Goal: Transaction & Acquisition: Purchase product/service

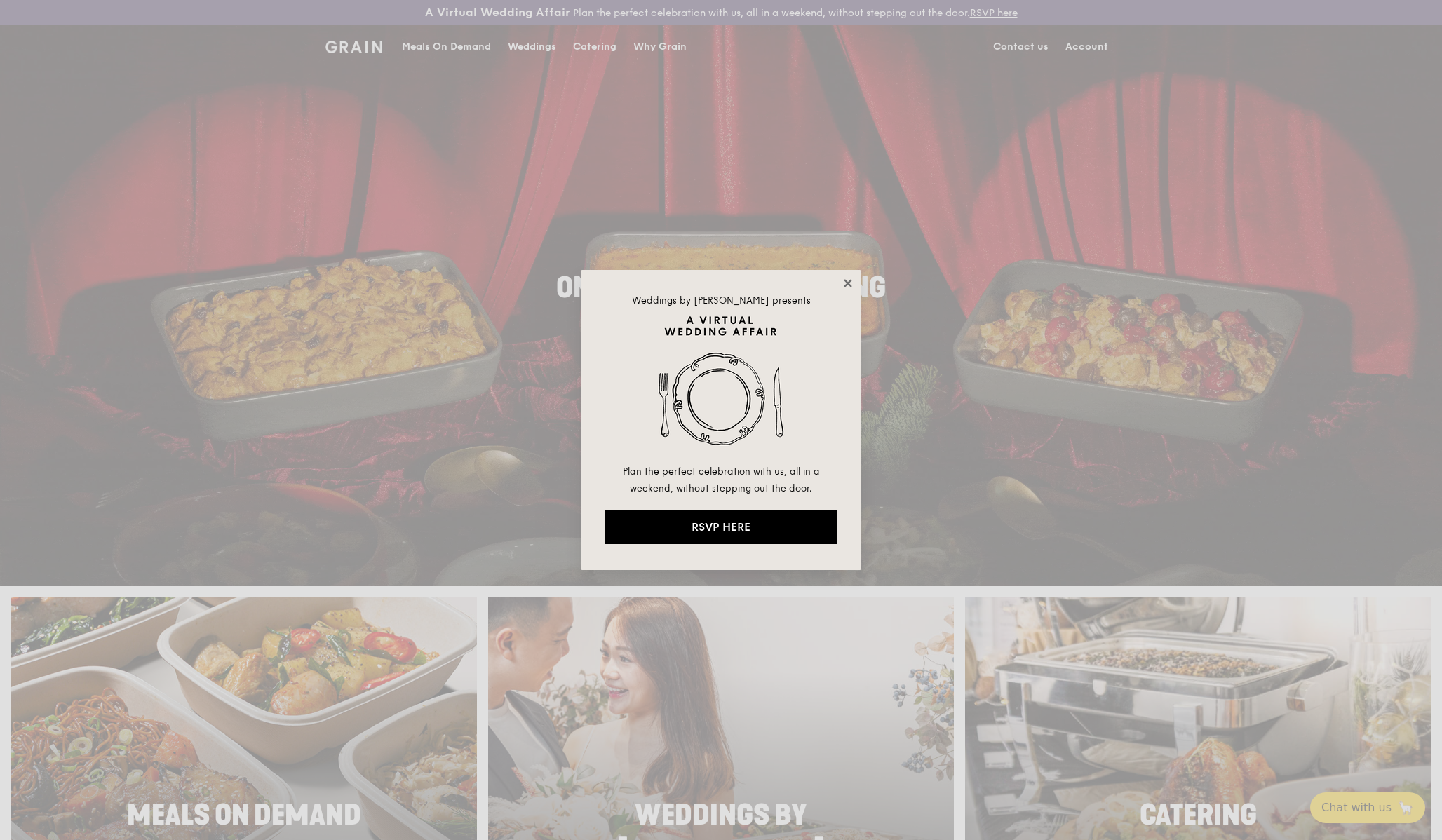
click at [845, 282] on icon at bounding box center [848, 283] width 13 height 13
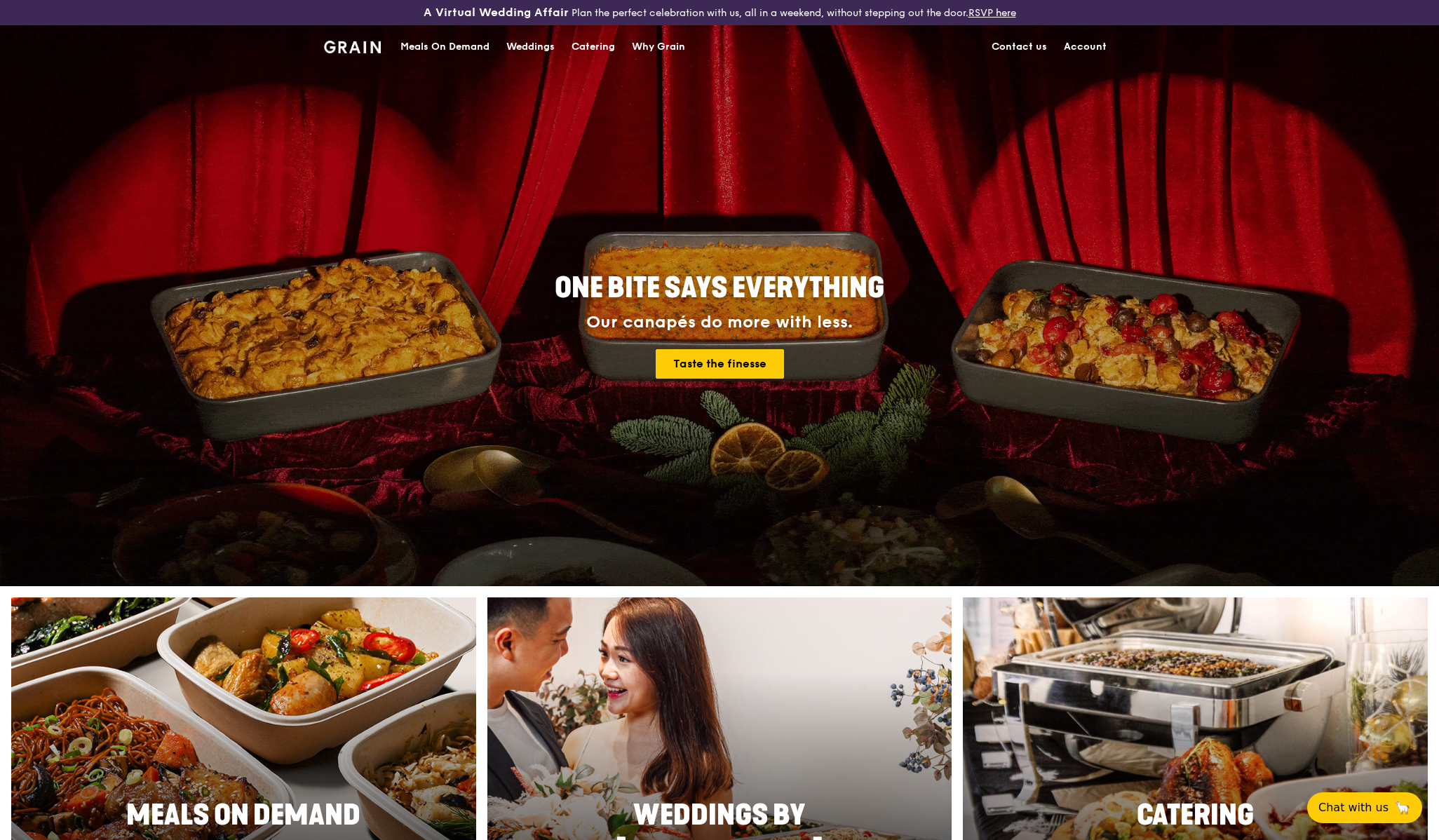
click at [441, 47] on div "Meals On Demand" at bounding box center [444, 46] width 89 height 42
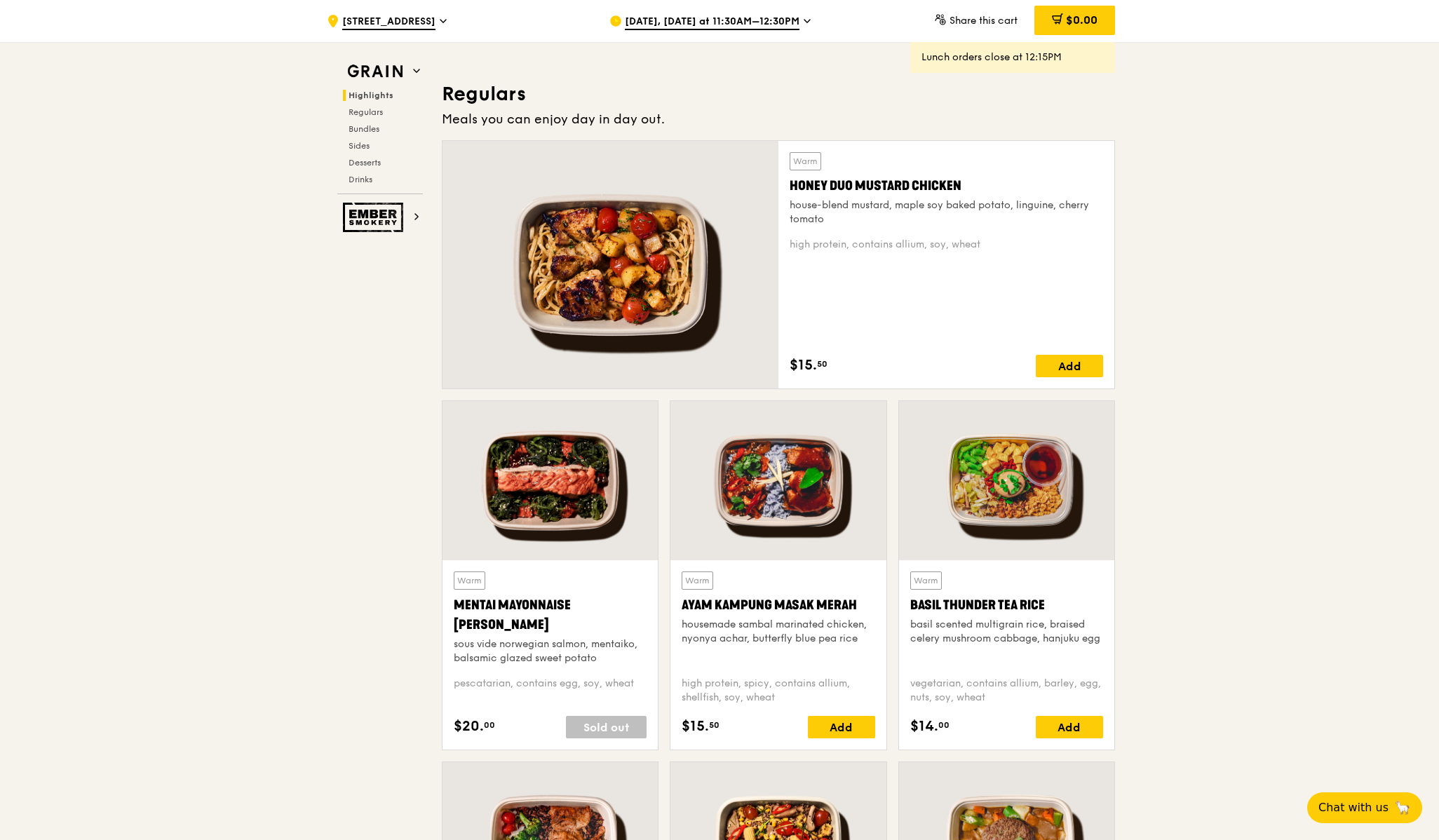
scroll to position [935, 0]
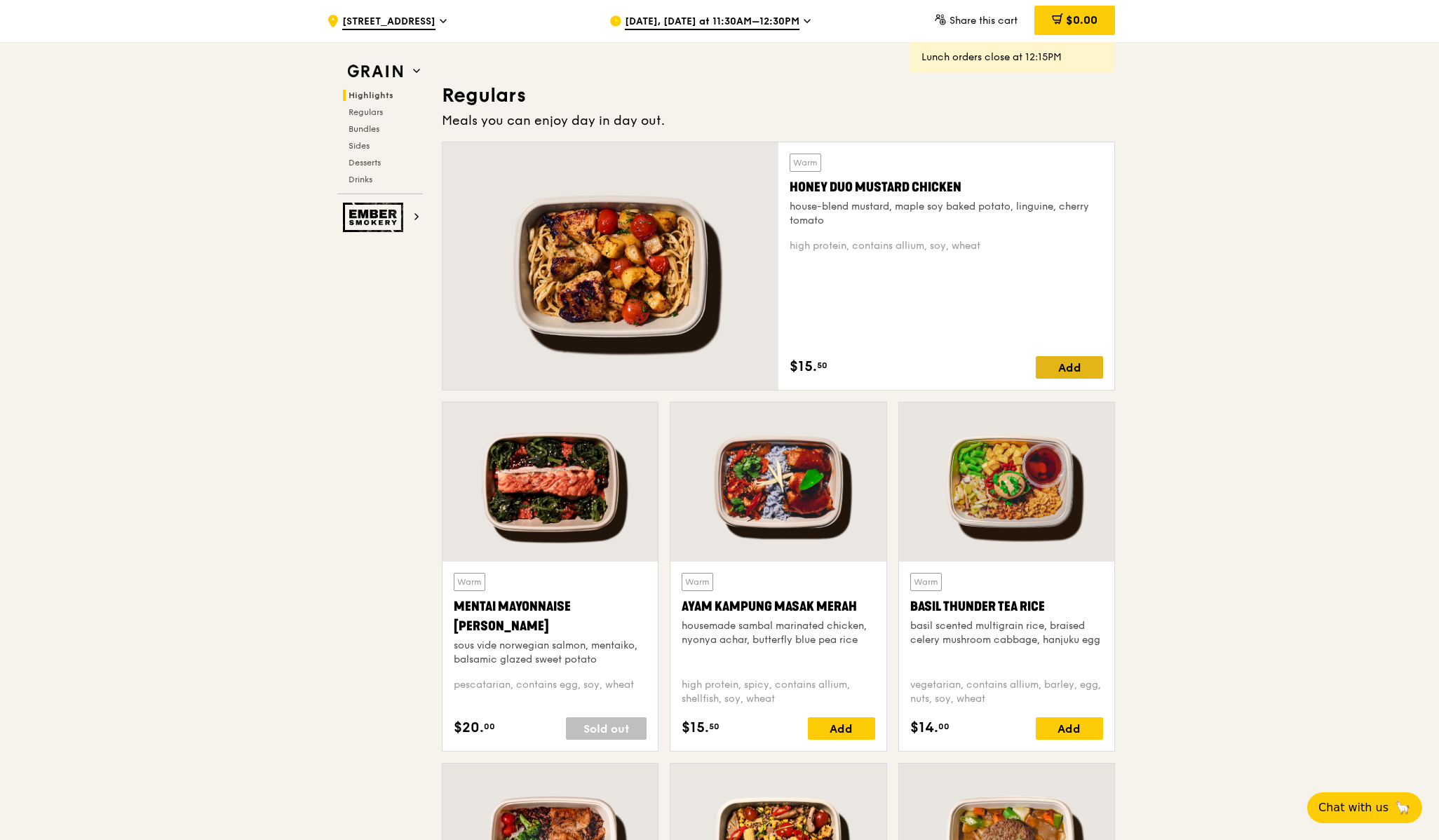
click at [1074, 364] on div "Add" at bounding box center [1070, 368] width 67 height 22
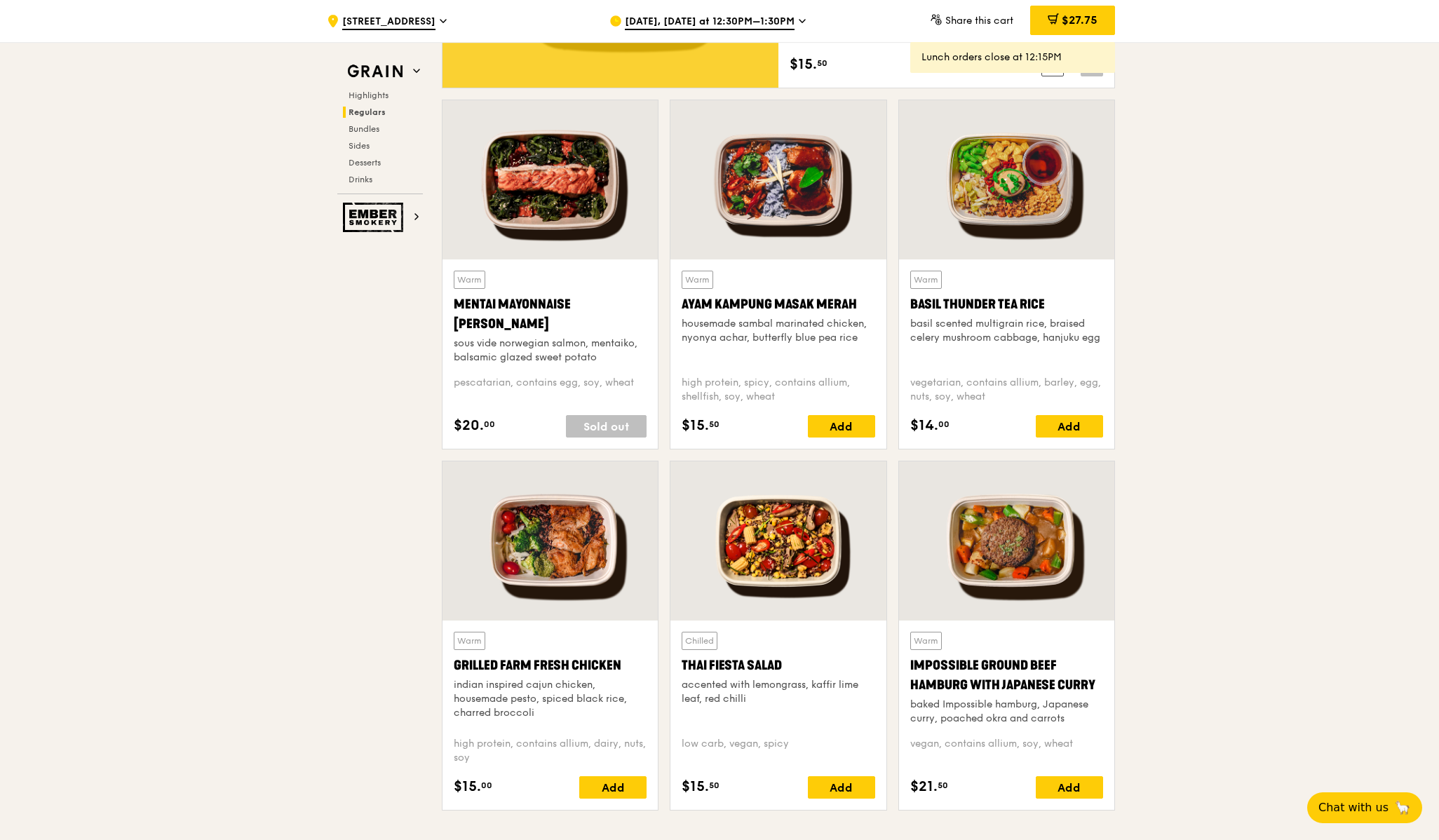
scroll to position [1238, 0]
click at [608, 787] on div "Add" at bounding box center [613, 787] width 67 height 22
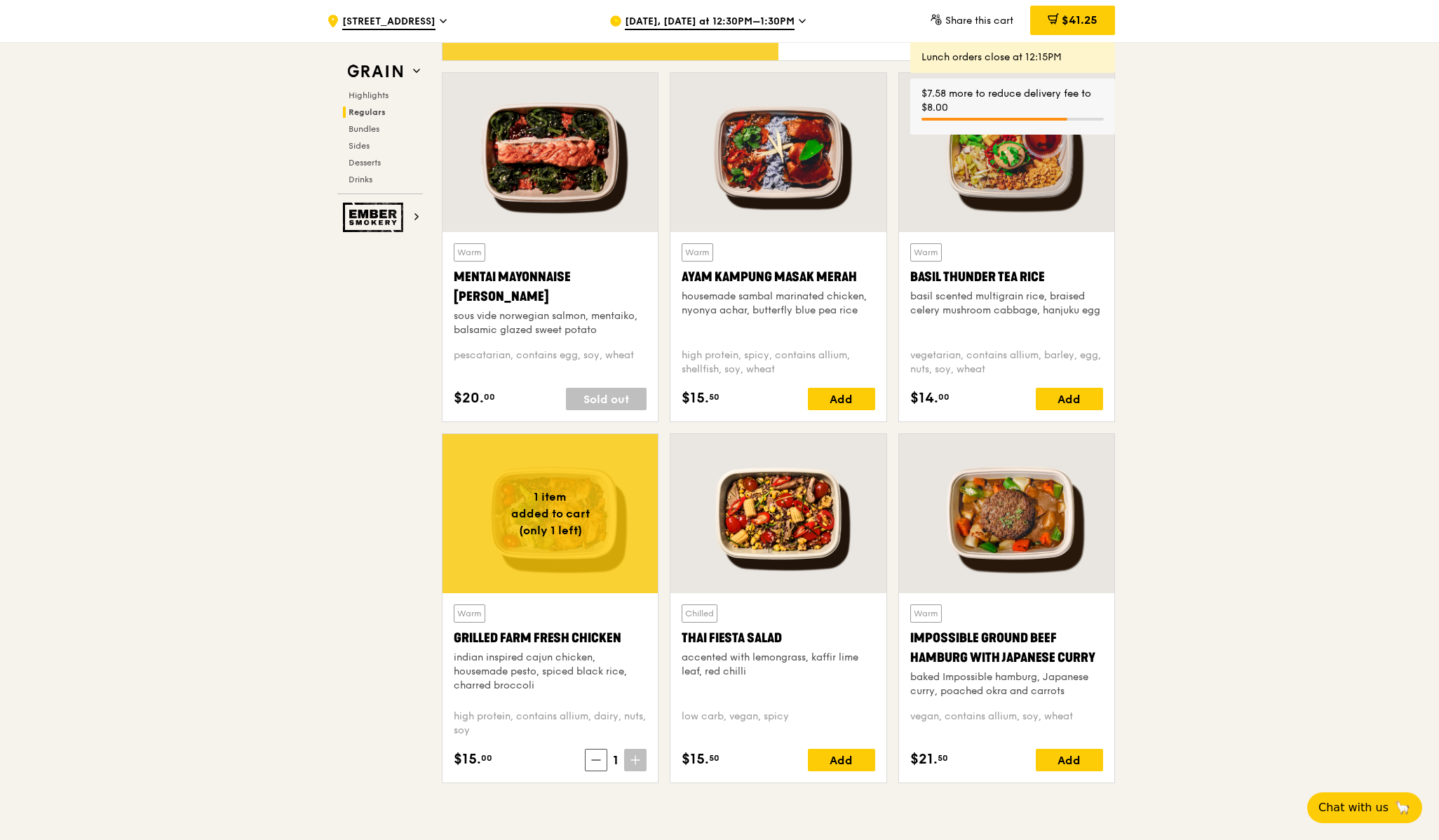
scroll to position [1268, 0]
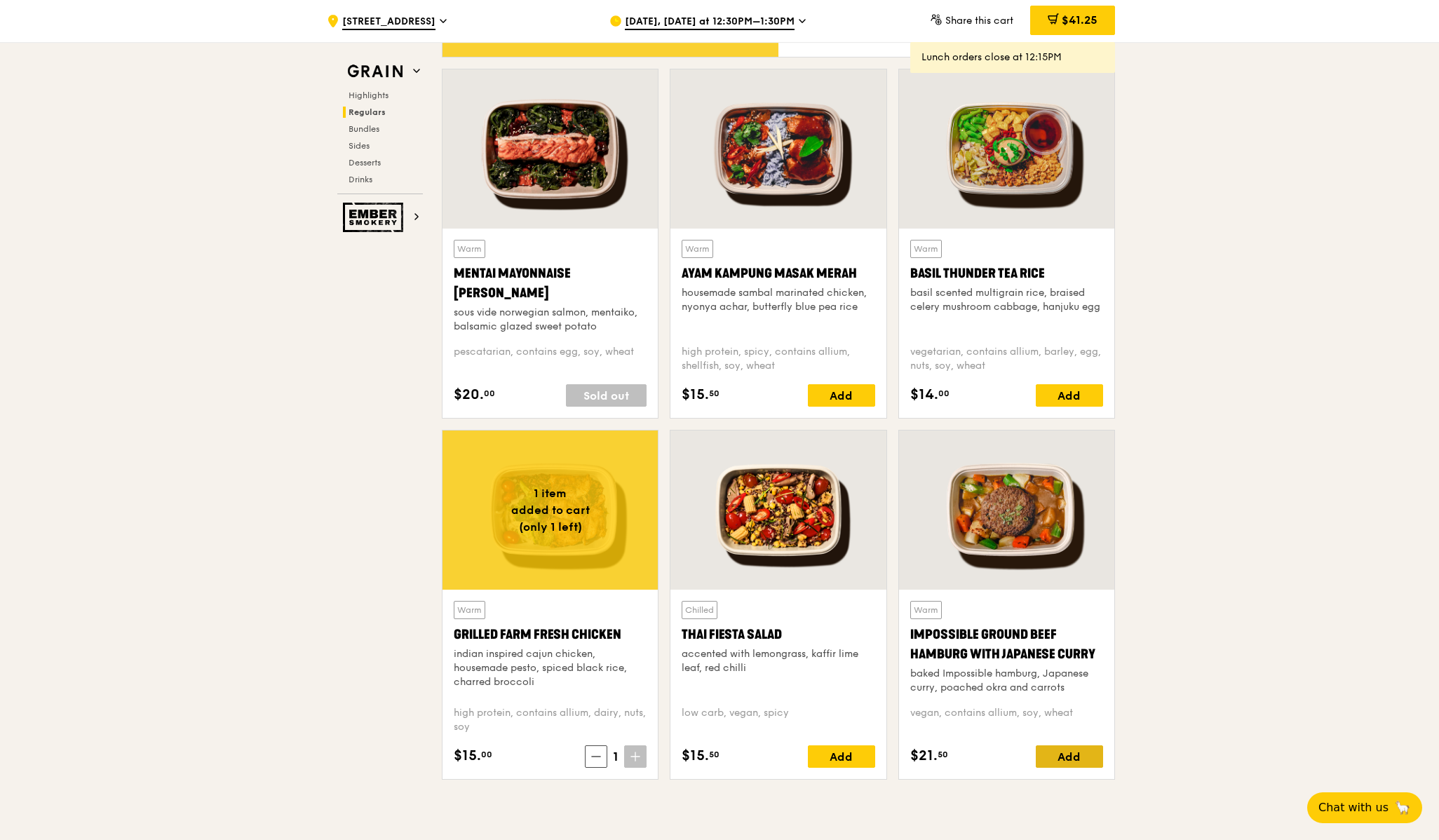
click at [1070, 754] on div "Add" at bounding box center [1070, 757] width 67 height 22
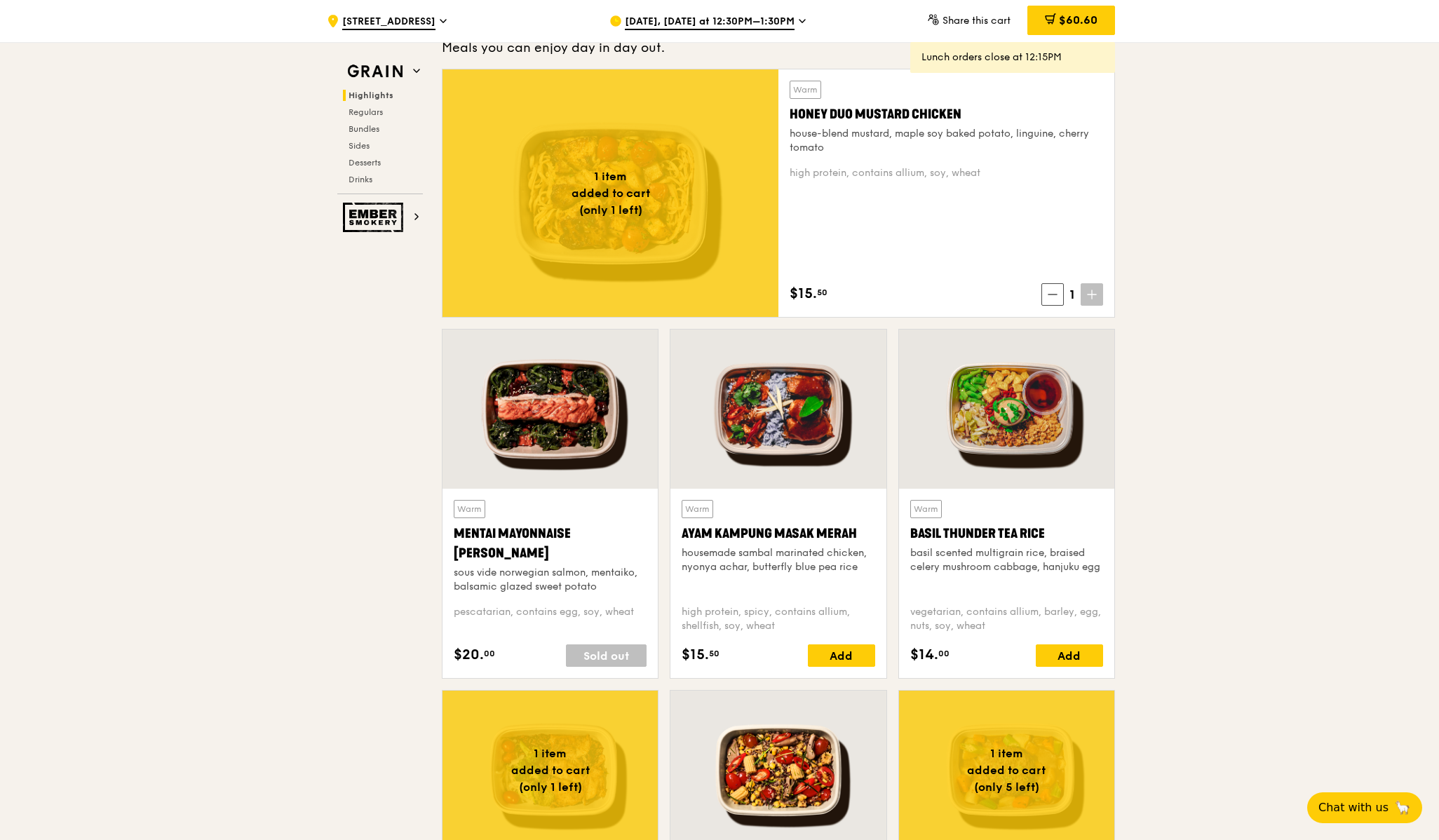
scroll to position [938, 0]
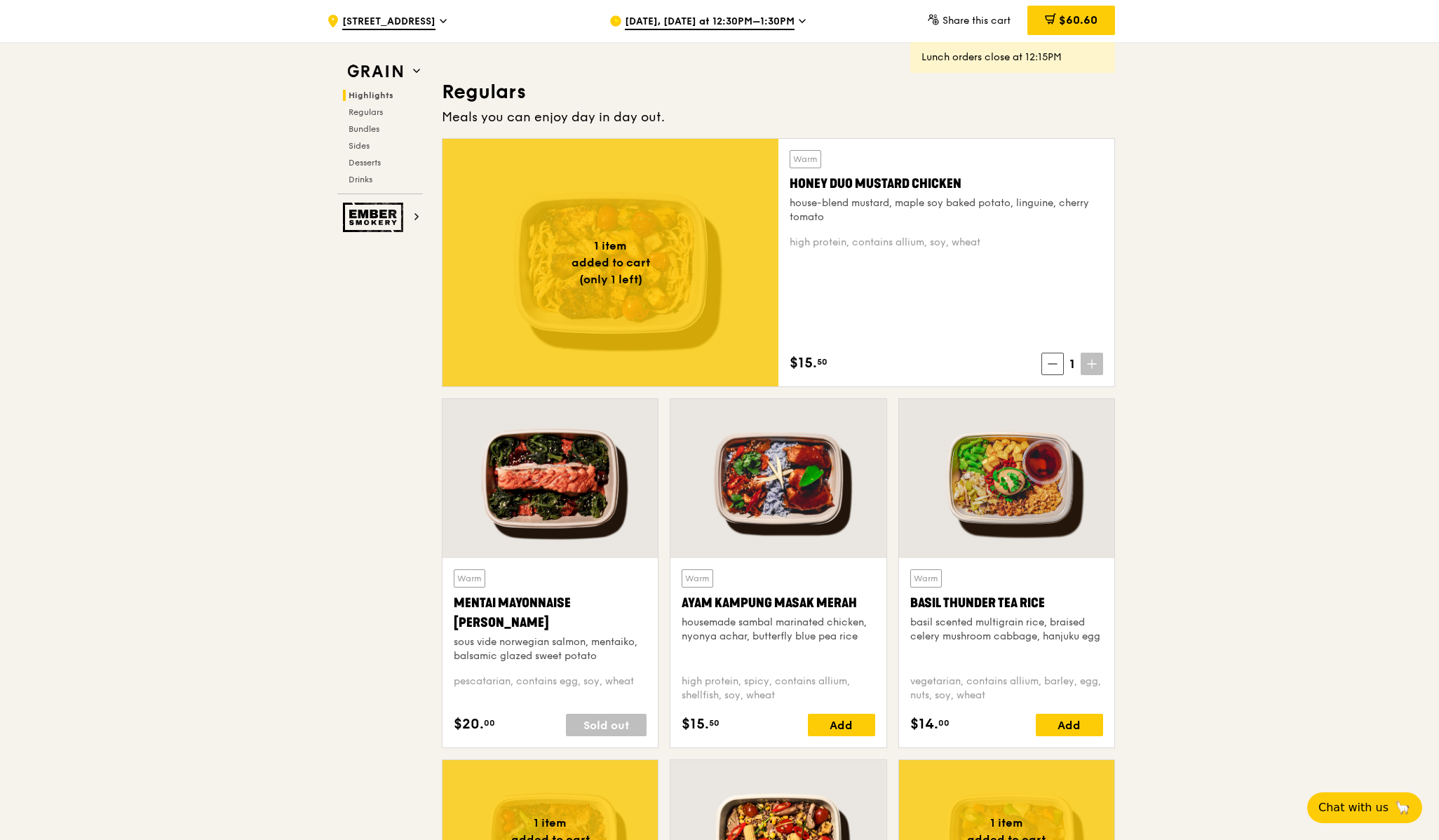
click at [1090, 366] on icon at bounding box center [1091, 363] width 9 height 9
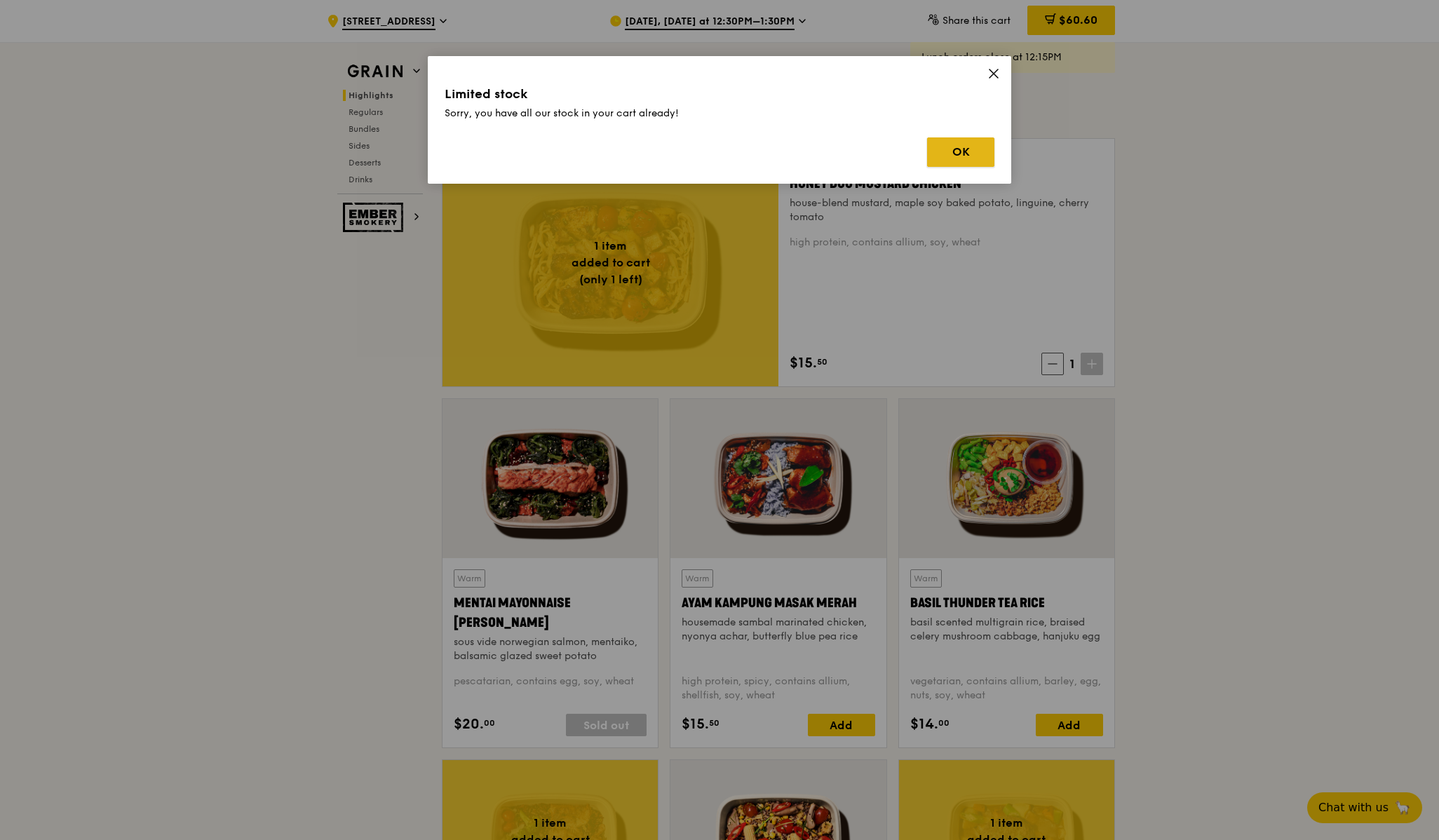
click at [973, 159] on button "OK" at bounding box center [960, 152] width 67 height 29
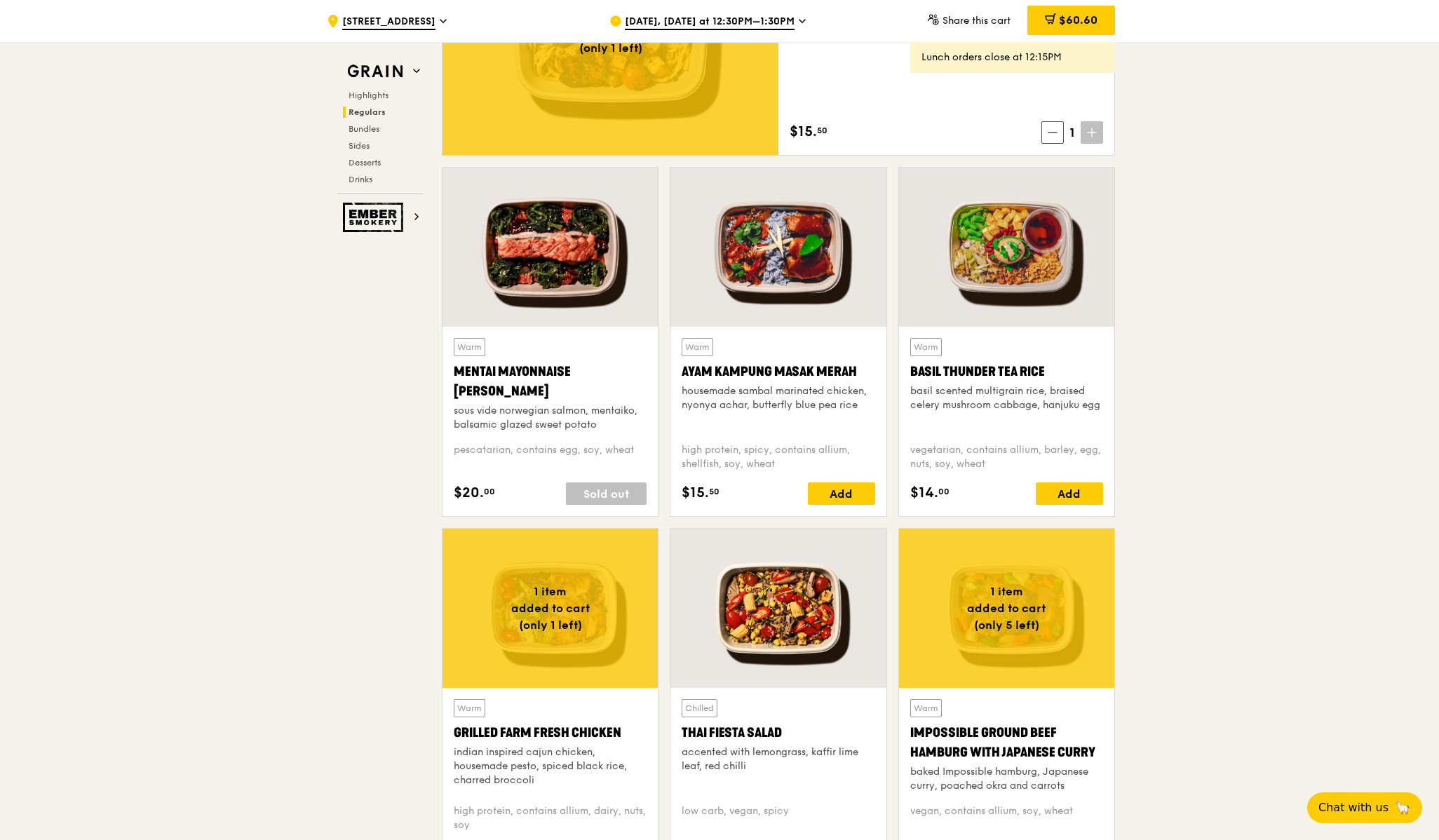
scroll to position [1180, 0]
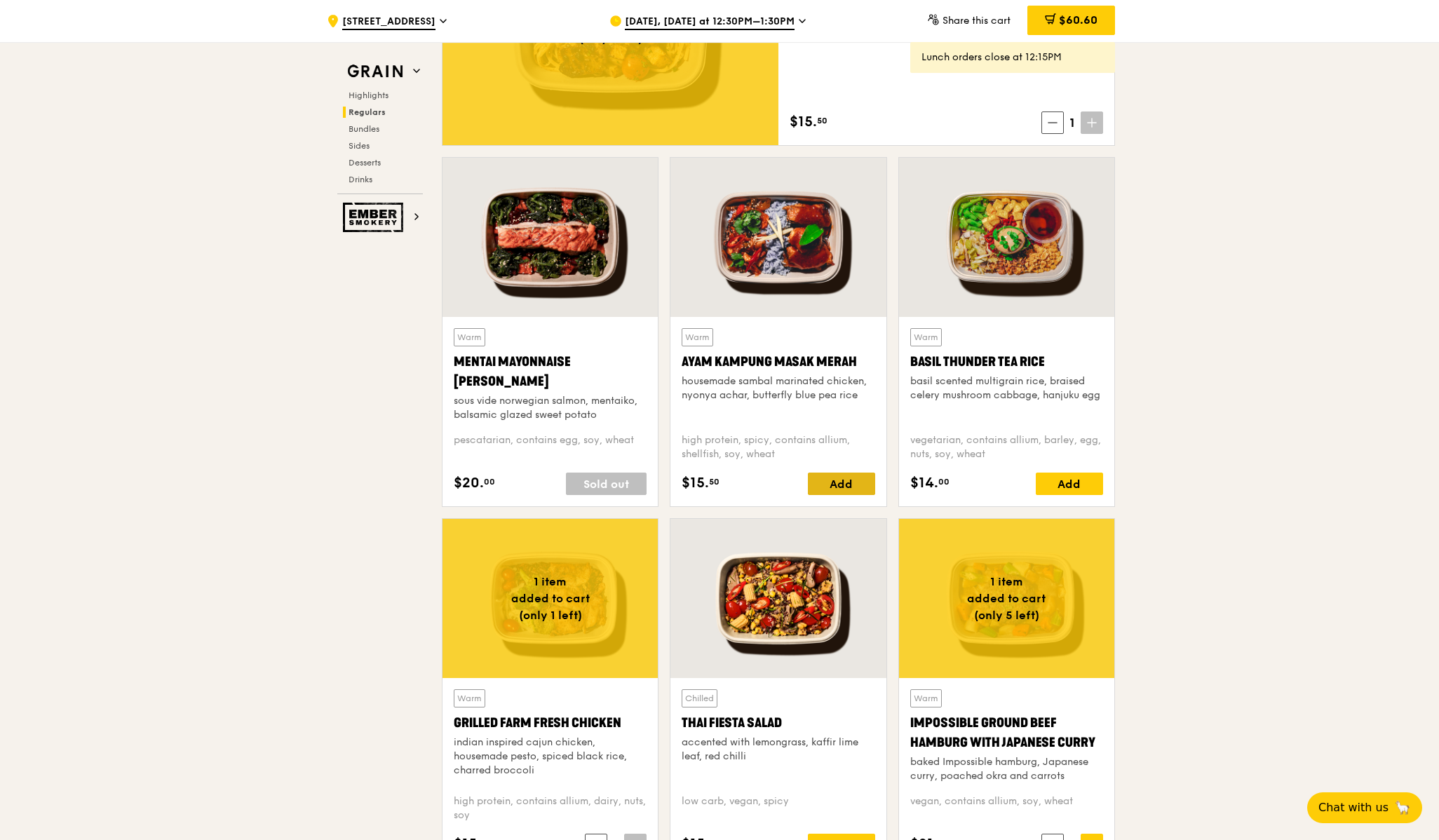
click at [849, 489] on div "Add" at bounding box center [842, 484] width 67 height 22
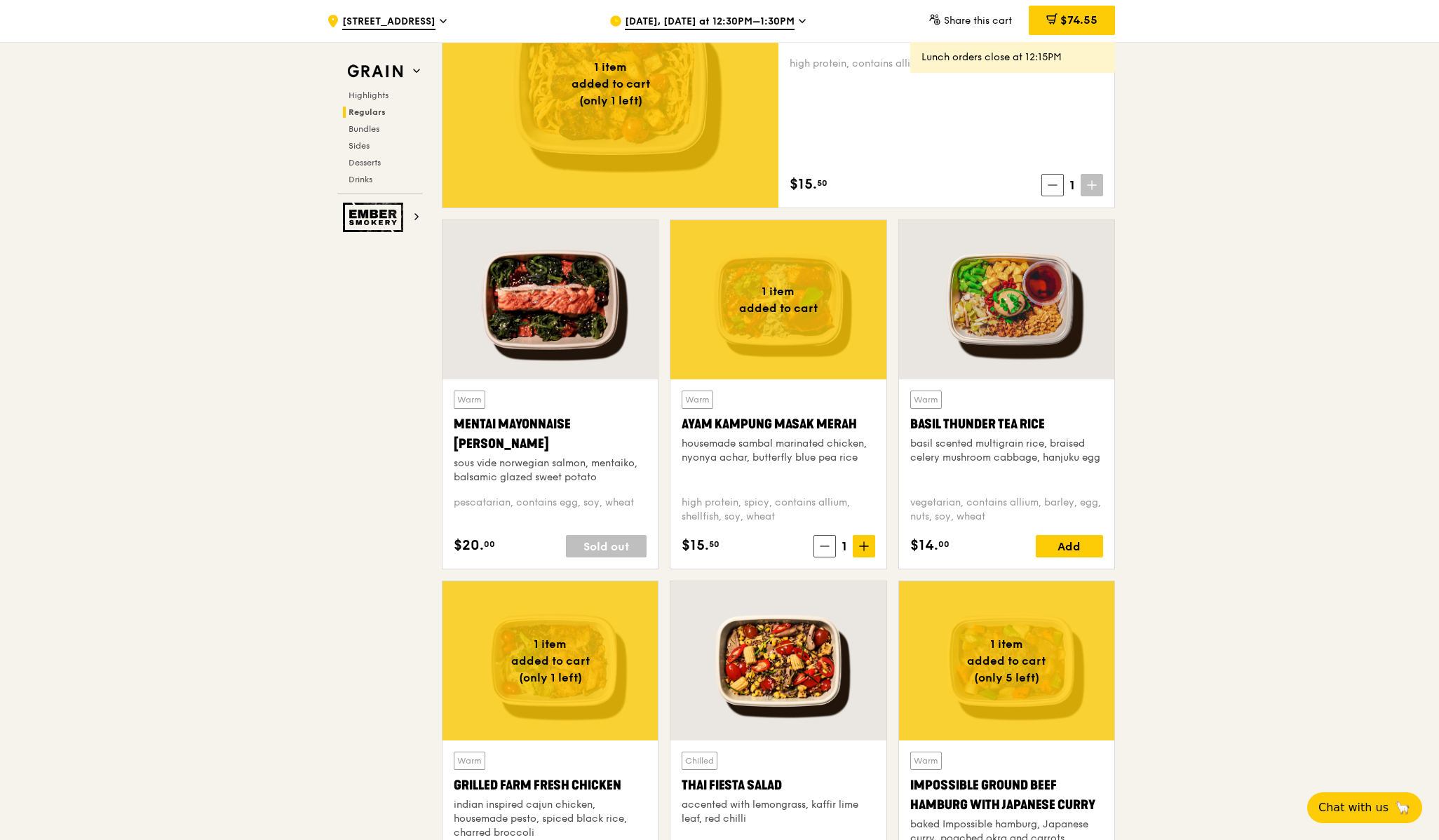
scroll to position [1113, 0]
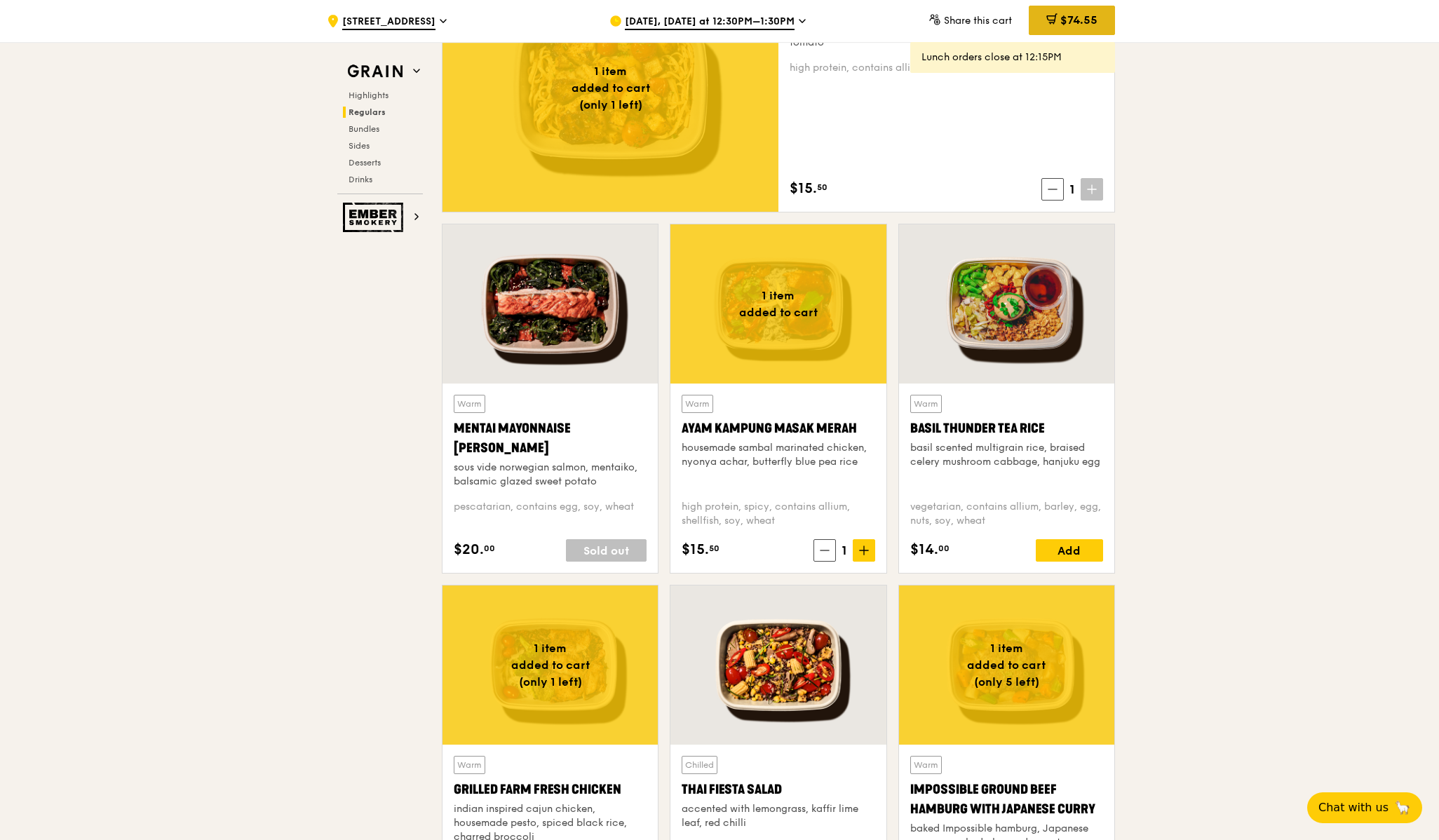
click at [1082, 14] on span "$74.55" at bounding box center [1078, 19] width 37 height 13
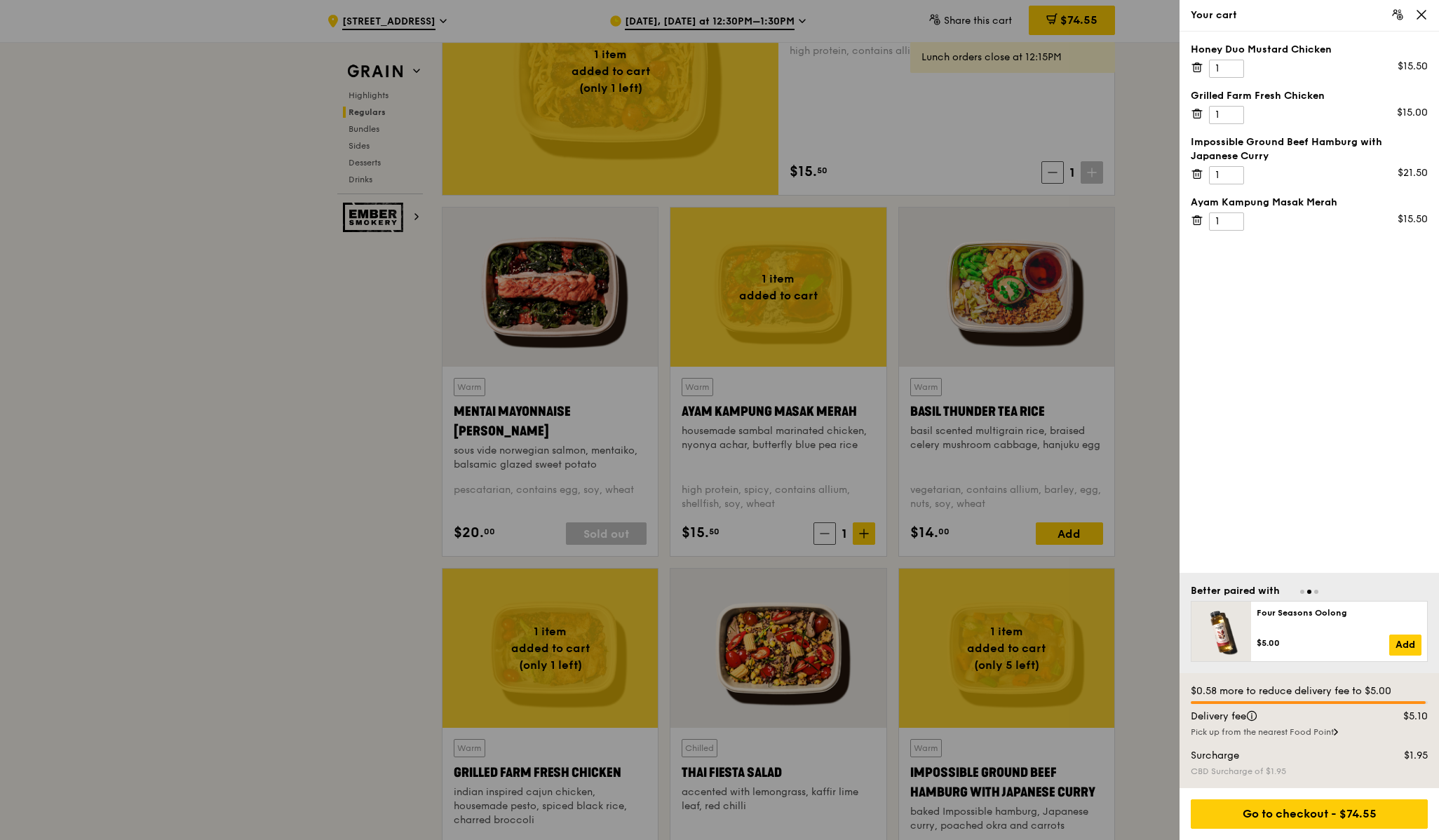
scroll to position [1131, 0]
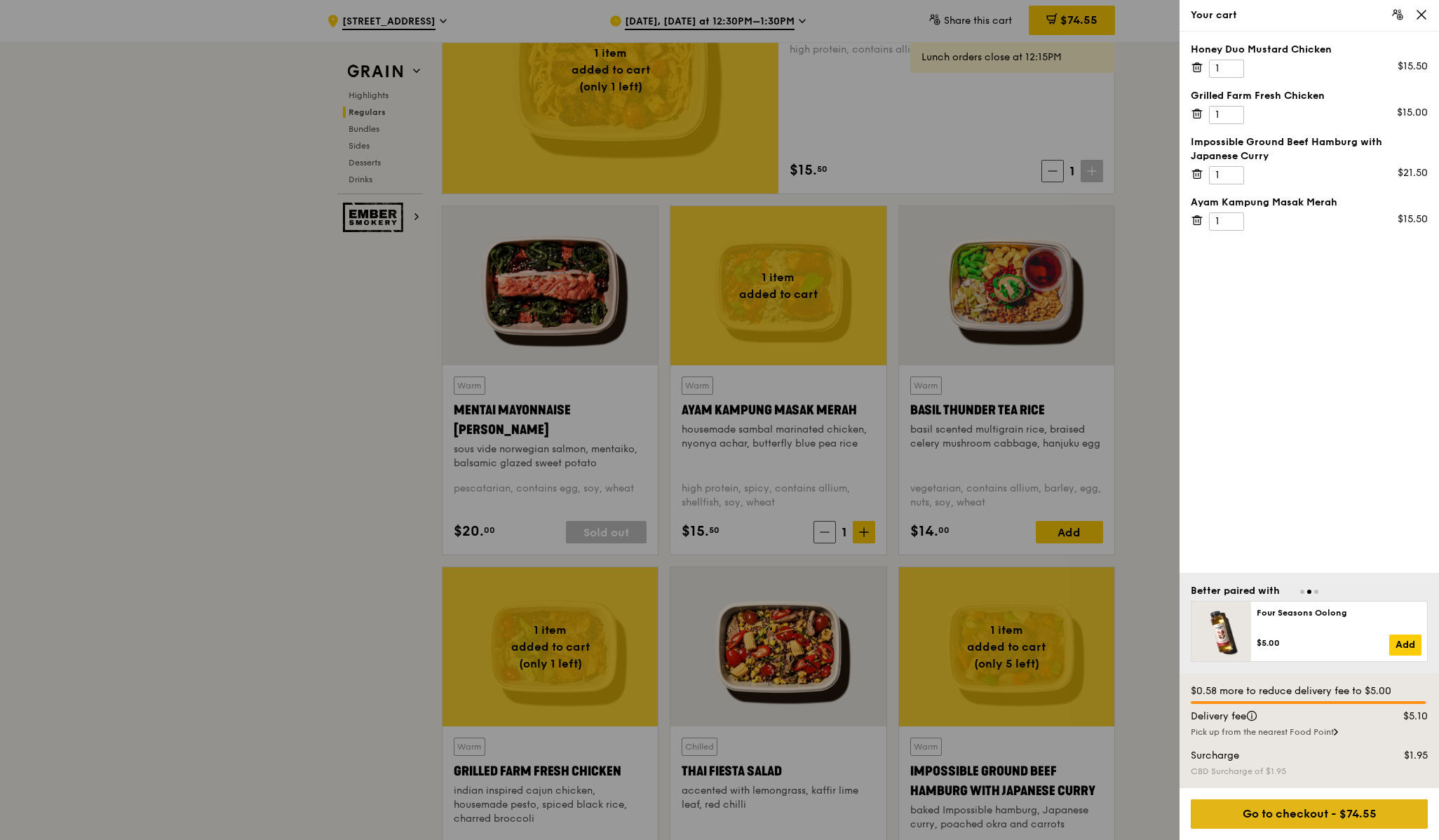
click at [1340, 820] on div "Go to checkout - $74.55" at bounding box center [1309, 814] width 237 height 29
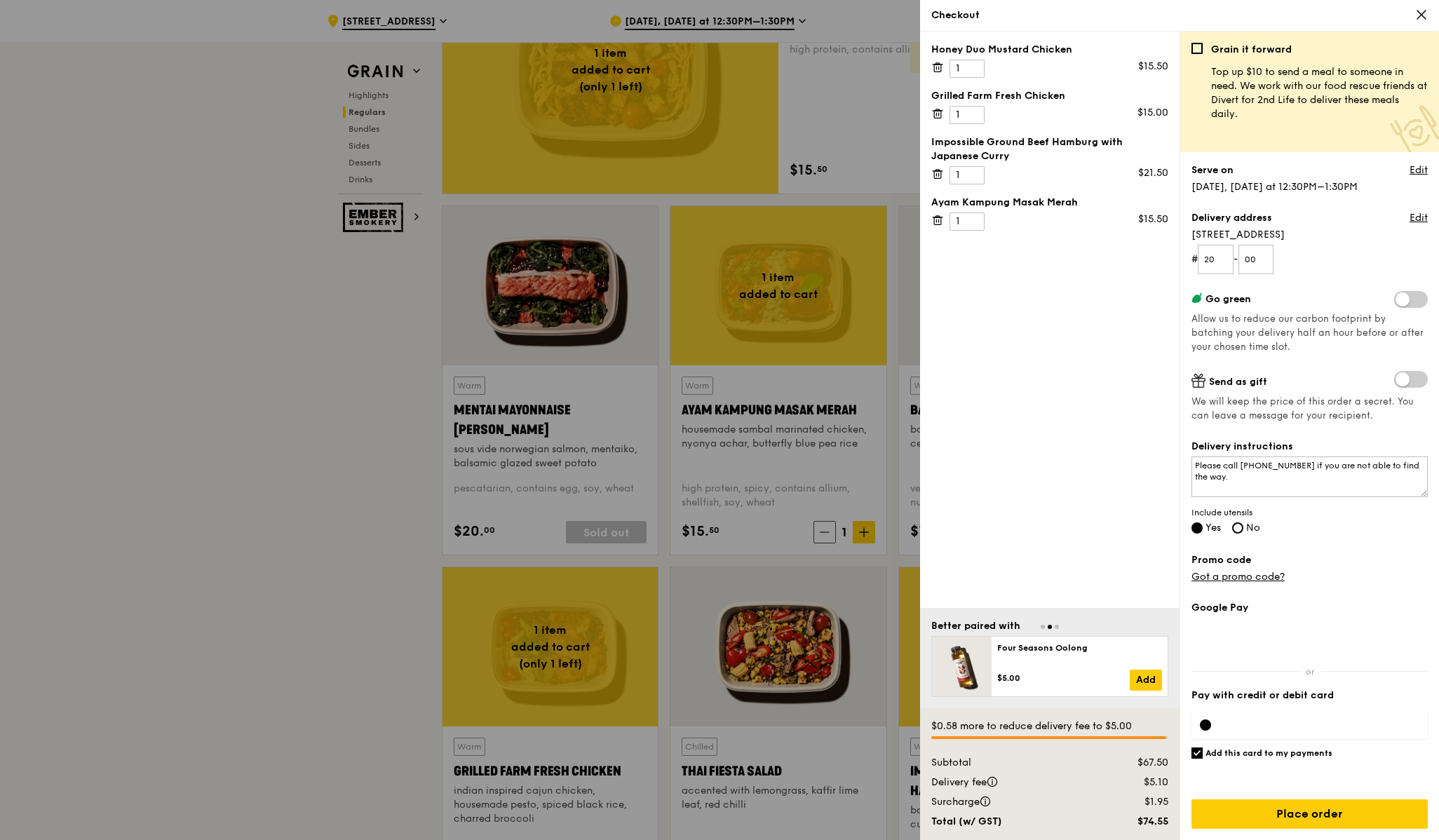
click at [1202, 755] on input "Add this card to my payments" at bounding box center [1196, 753] width 11 height 11
checkbox input "false"
click at [1208, 720] on div at bounding box center [1205, 725] width 11 height 11
click at [1245, 725] on div at bounding box center [1309, 725] width 237 height 28
click at [1248, 730] on div at bounding box center [1309, 725] width 237 height 28
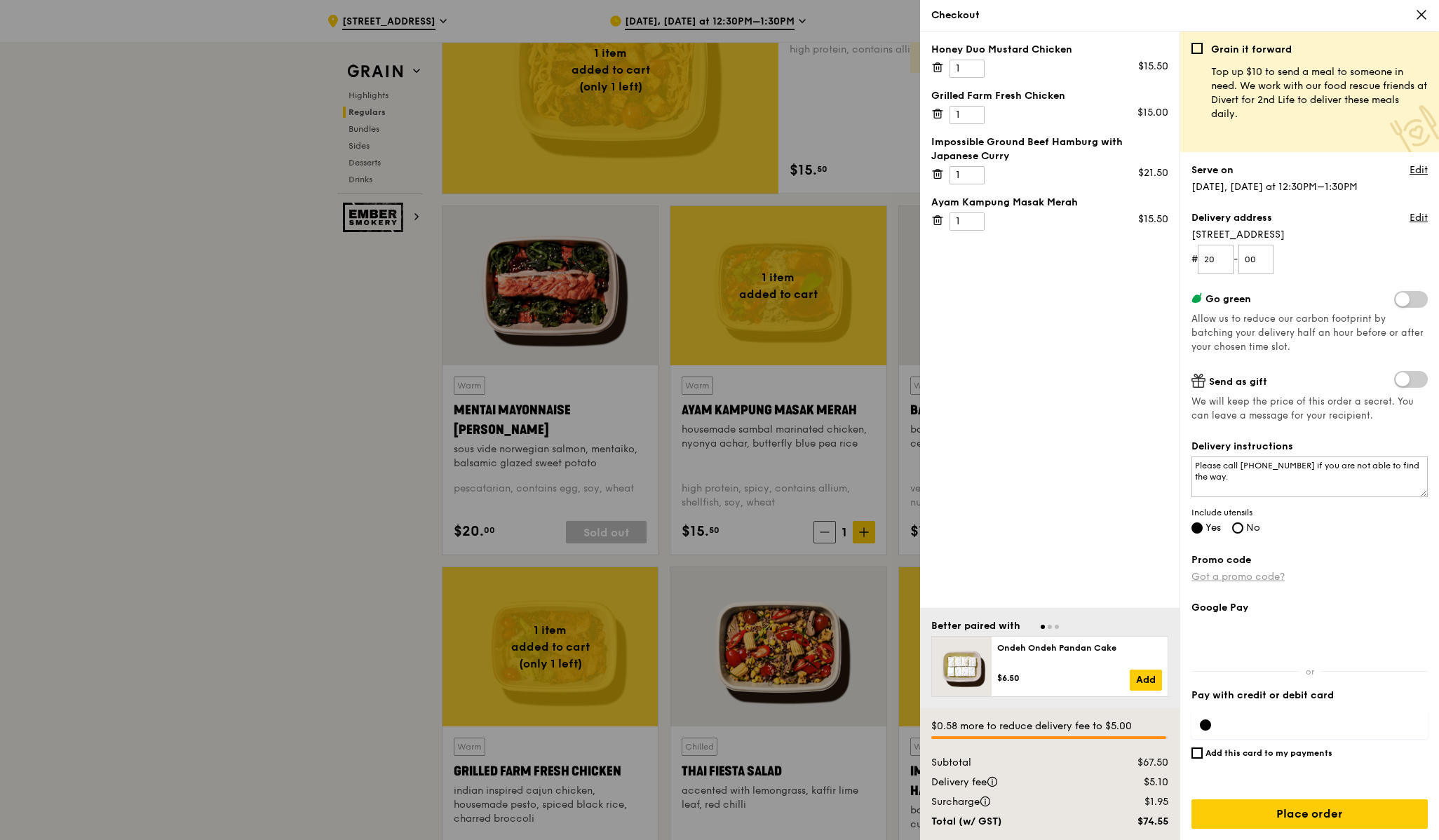
click at [1251, 574] on link "Got a promo code?" at bounding box center [1238, 577] width 93 height 12
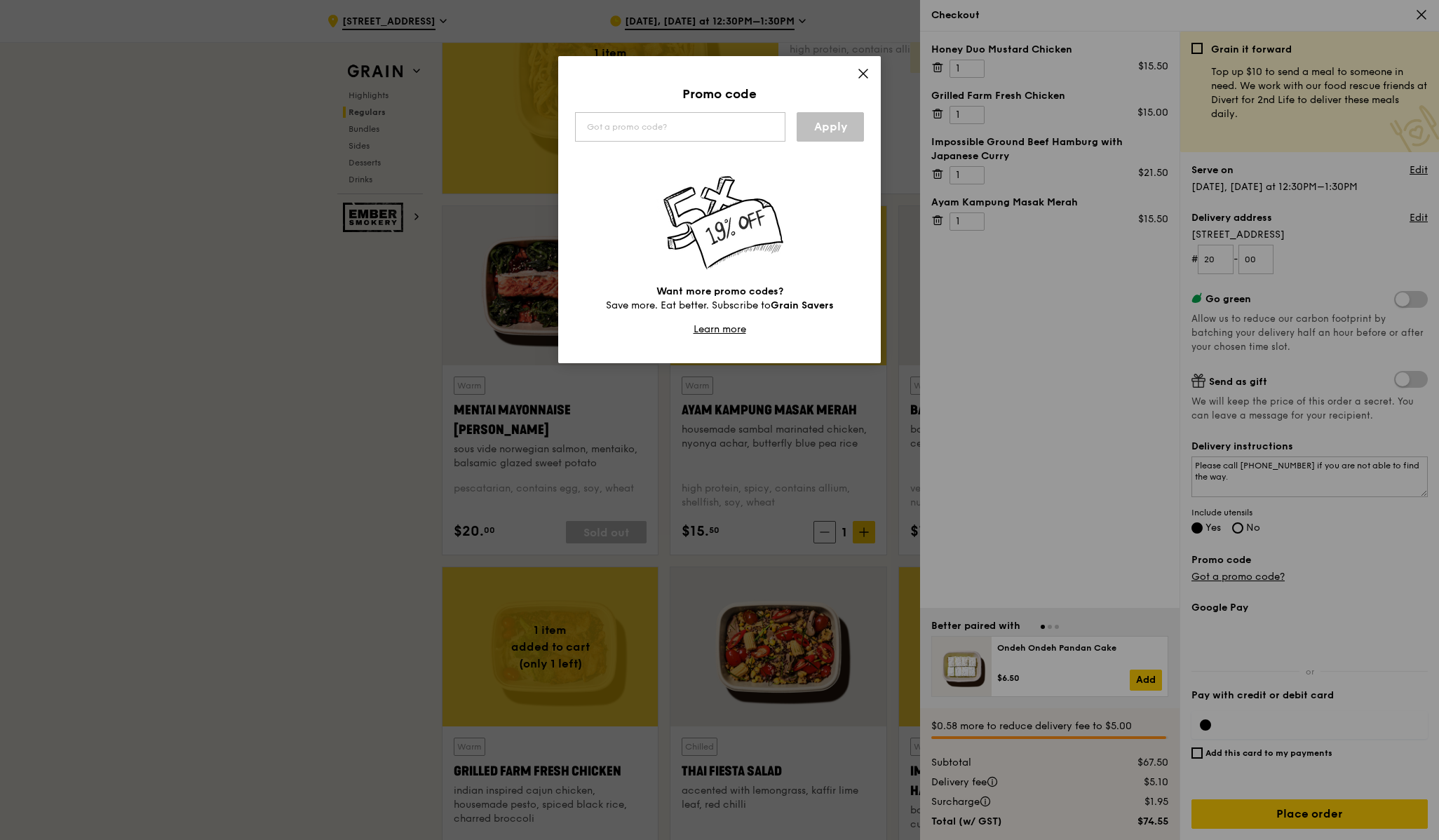
click at [728, 142] on div "Promo code Apply Want more promo codes? Save more. Eat better. Subscribe to Gra…" at bounding box center [720, 209] width 323 height 307
click at [722, 120] on input "text" at bounding box center [680, 127] width 210 height 29
paste input "WELCOMEFEAST"
type input "WELCOMEFEAST"
click at [799, 127] on link "Apply" at bounding box center [831, 127] width 67 height 29
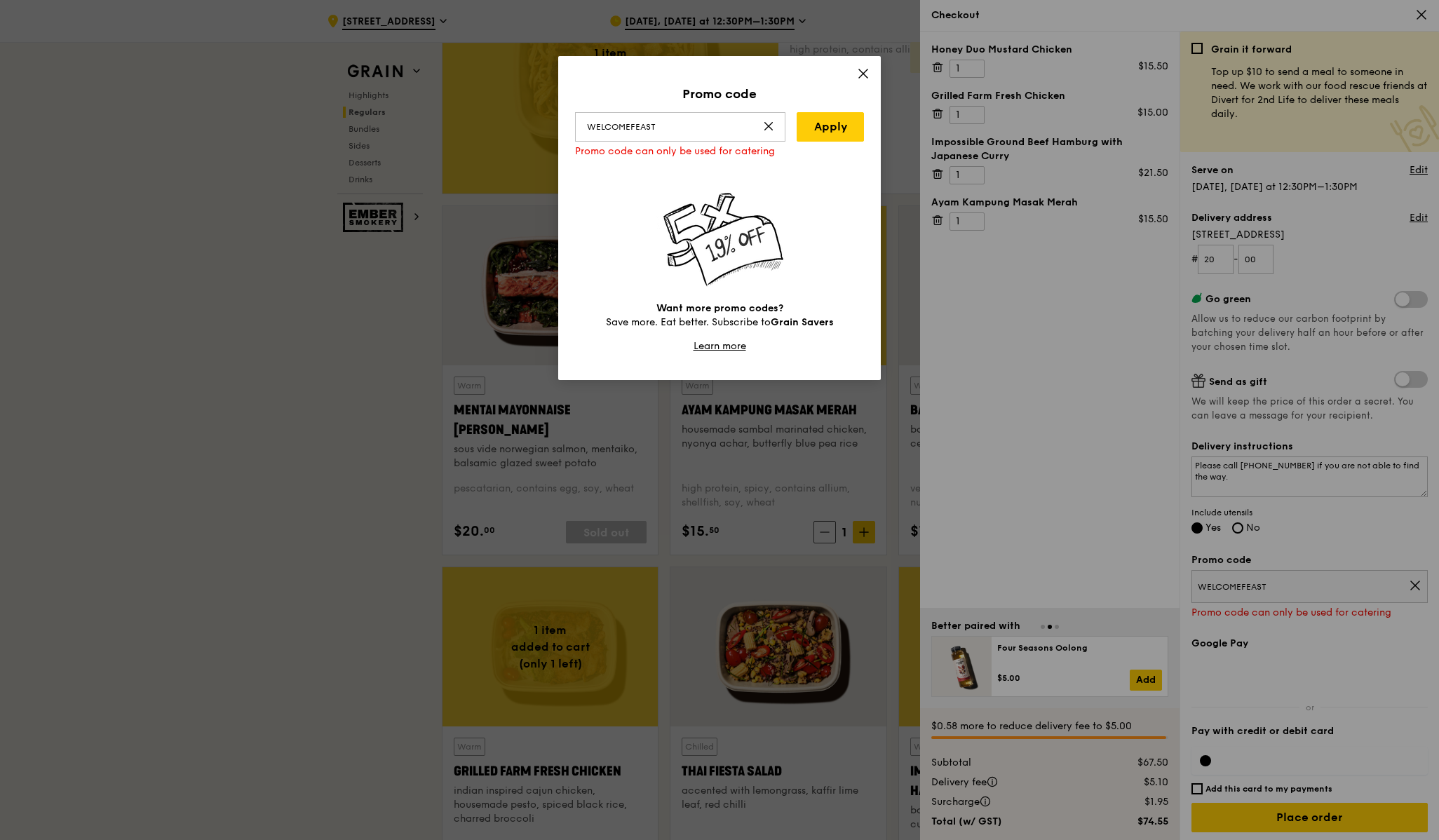
click at [862, 78] on icon at bounding box center [863, 73] width 13 height 13
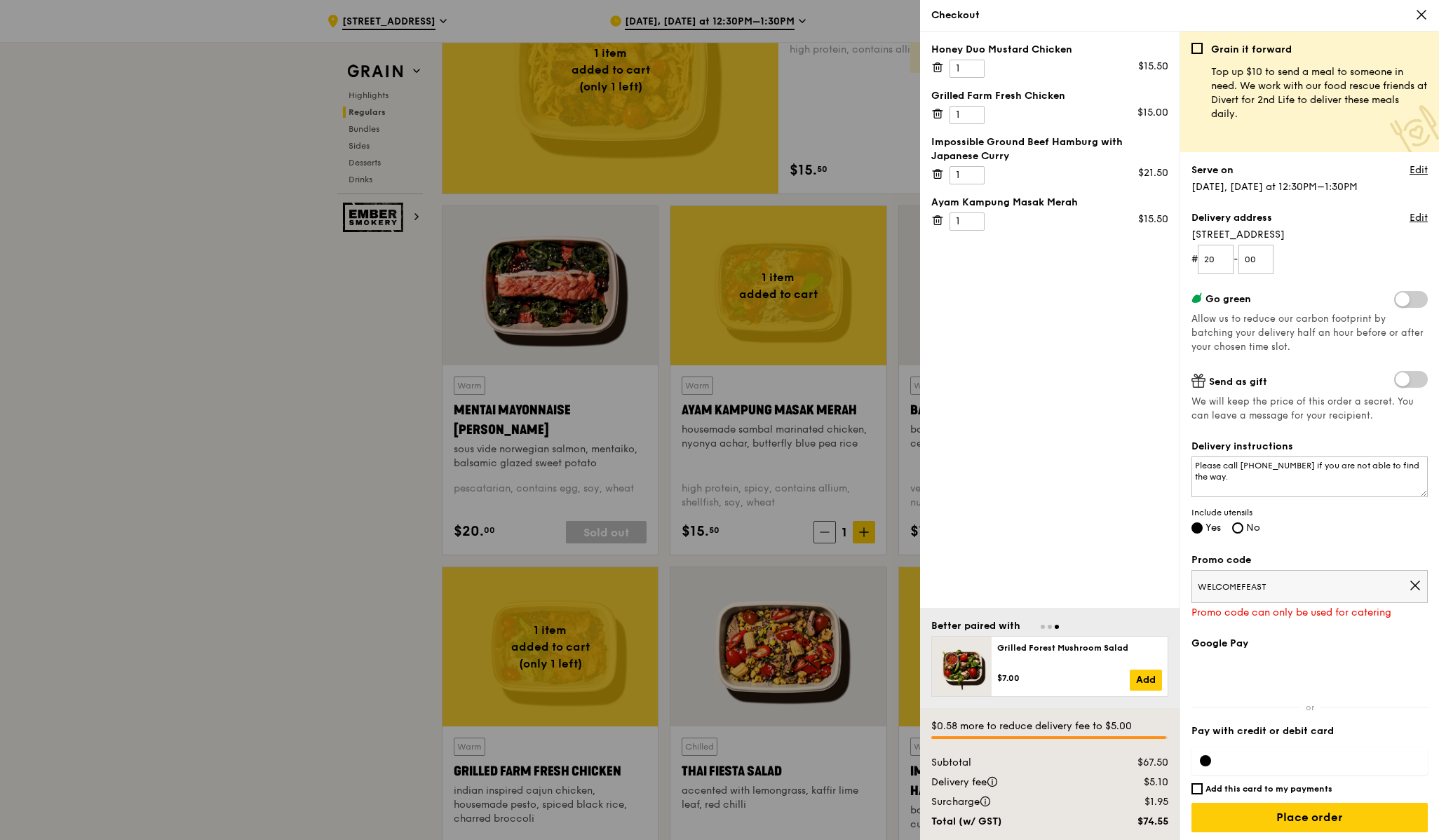
click at [1206, 756] on div at bounding box center [1205, 761] width 11 height 11
click at [1245, 759] on div at bounding box center [1309, 761] width 237 height 28
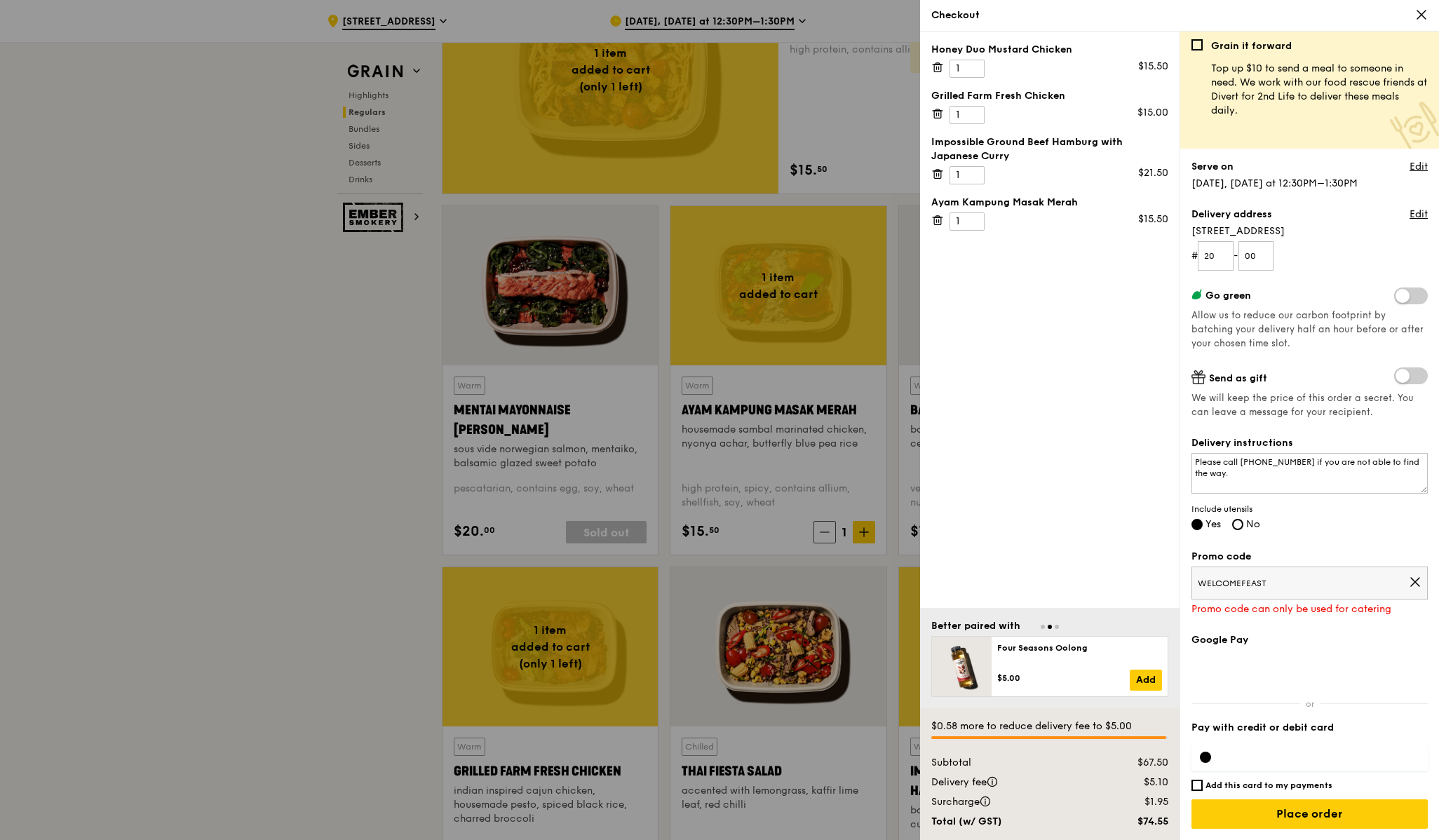
click at [1411, 578] on icon at bounding box center [1416, 582] width 9 height 9
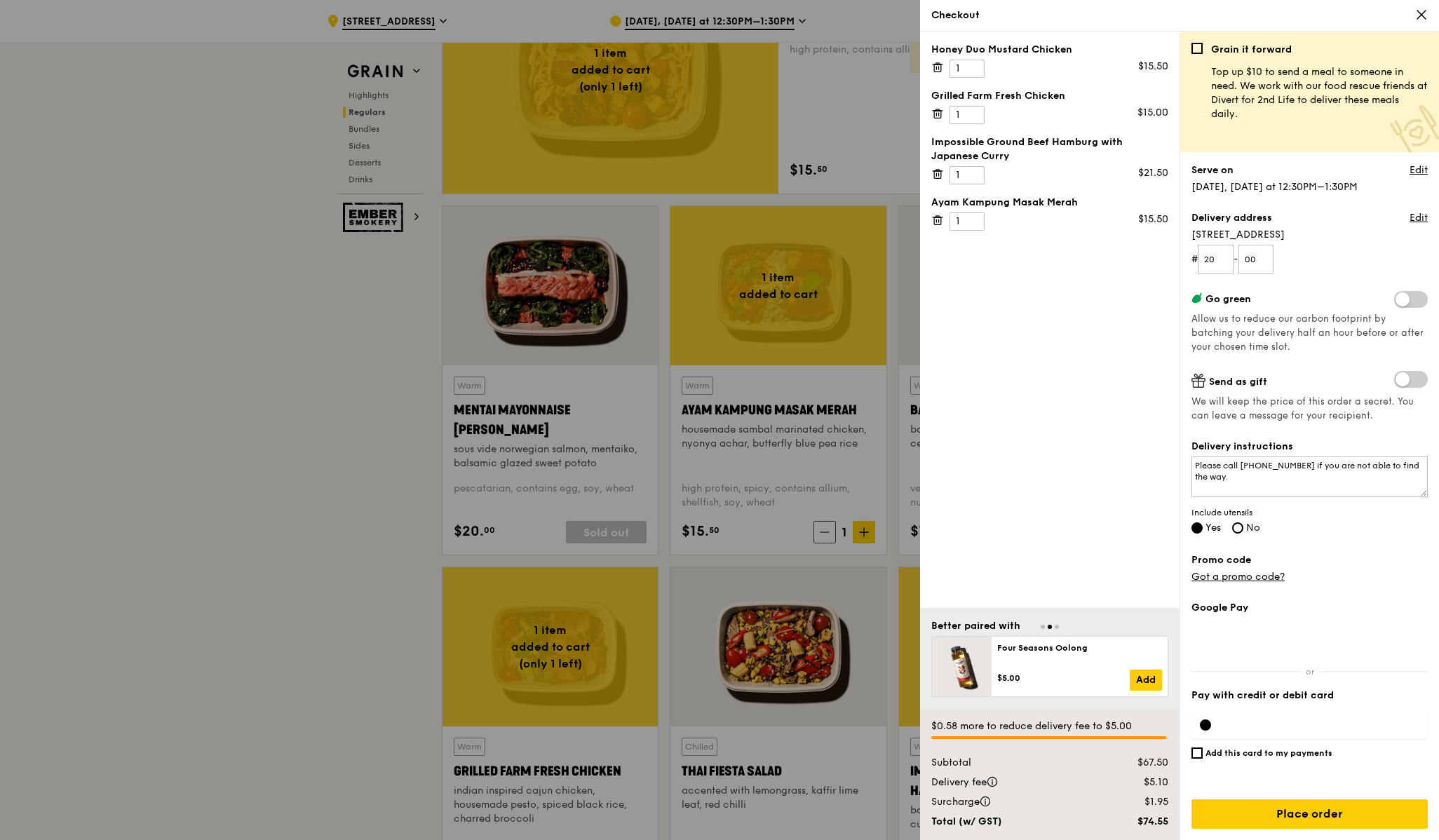
click at [1217, 730] on div at bounding box center [1309, 725] width 237 height 28
click at [1251, 685] on div "Google Pay Pay with credit or debit card Add this card to my payments $0.58 mor…" at bounding box center [1309, 720] width 237 height 239
click at [1283, 693] on label "Pay with credit or debit card" at bounding box center [1309, 695] width 237 height 14
click at [1204, 726] on div at bounding box center [1205, 725] width 11 height 11
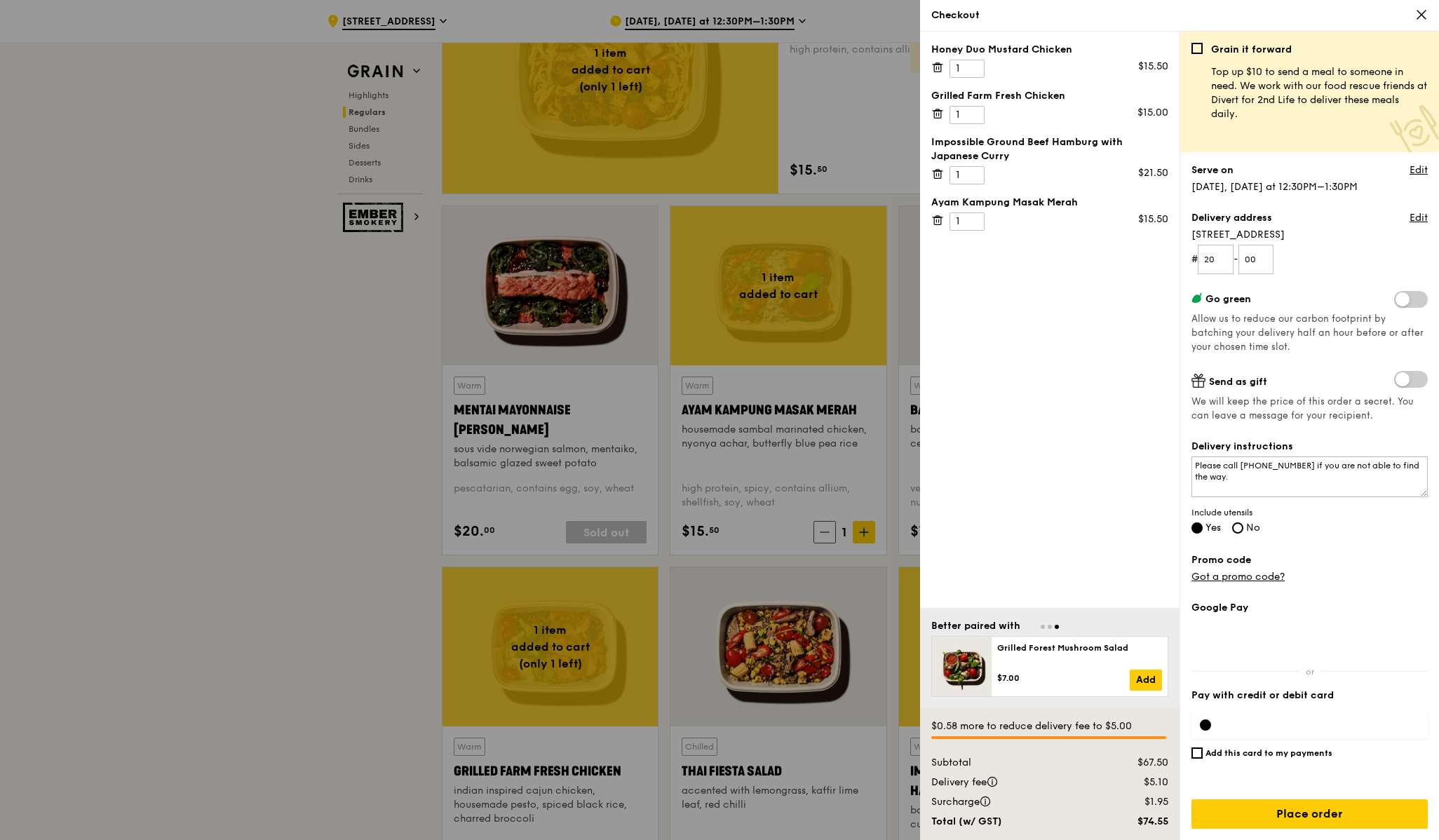
click at [1204, 726] on div at bounding box center [1205, 725] width 11 height 11
click at [1275, 722] on div at bounding box center [1309, 725] width 237 height 28
click at [1303, 822] on input "Place order" at bounding box center [1309, 814] width 237 height 29
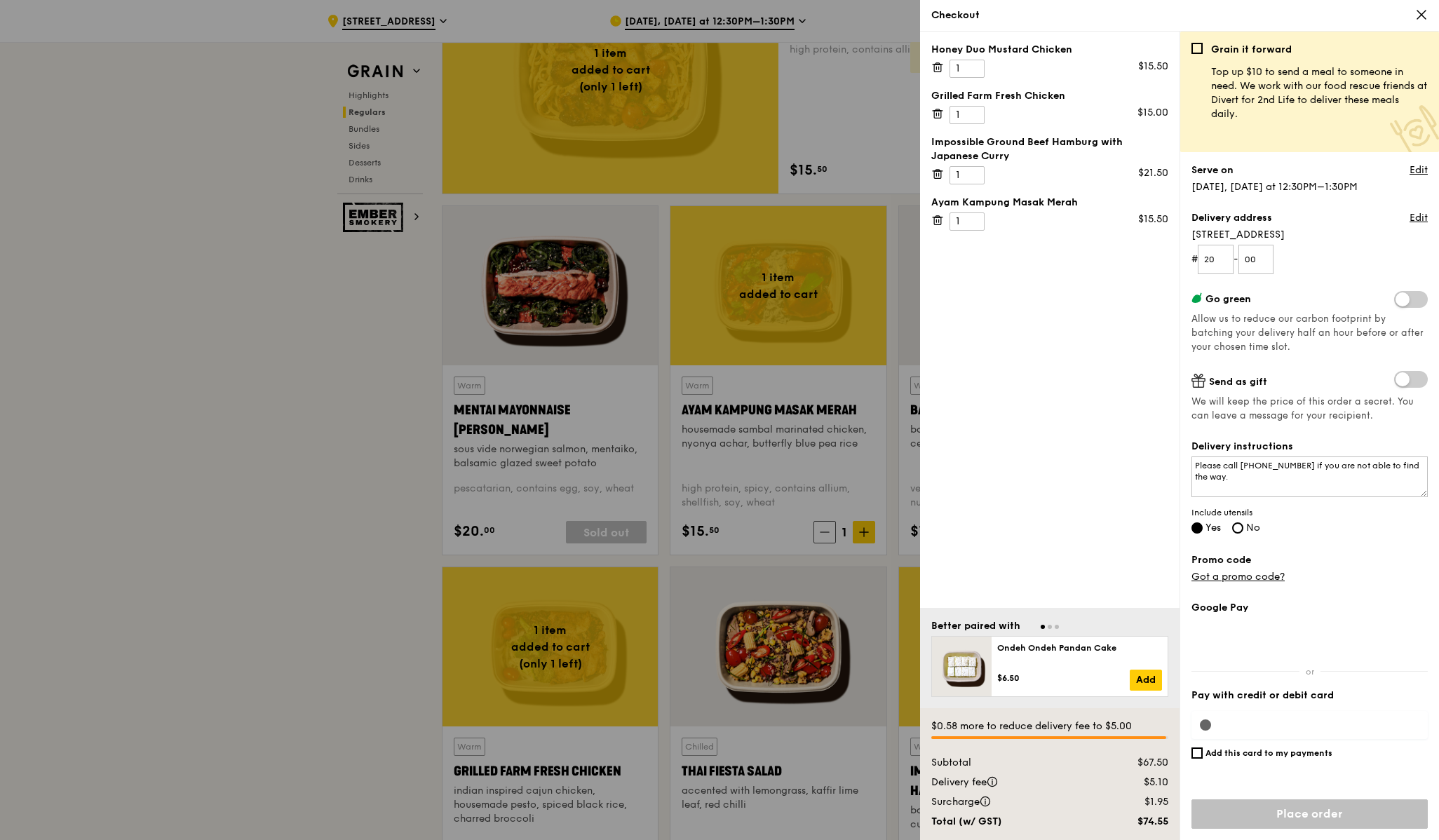
click at [1204, 726] on div "Google Pay Pay with credit or debit card Add this card to my payments $0.58 mor…" at bounding box center [1309, 720] width 237 height 239
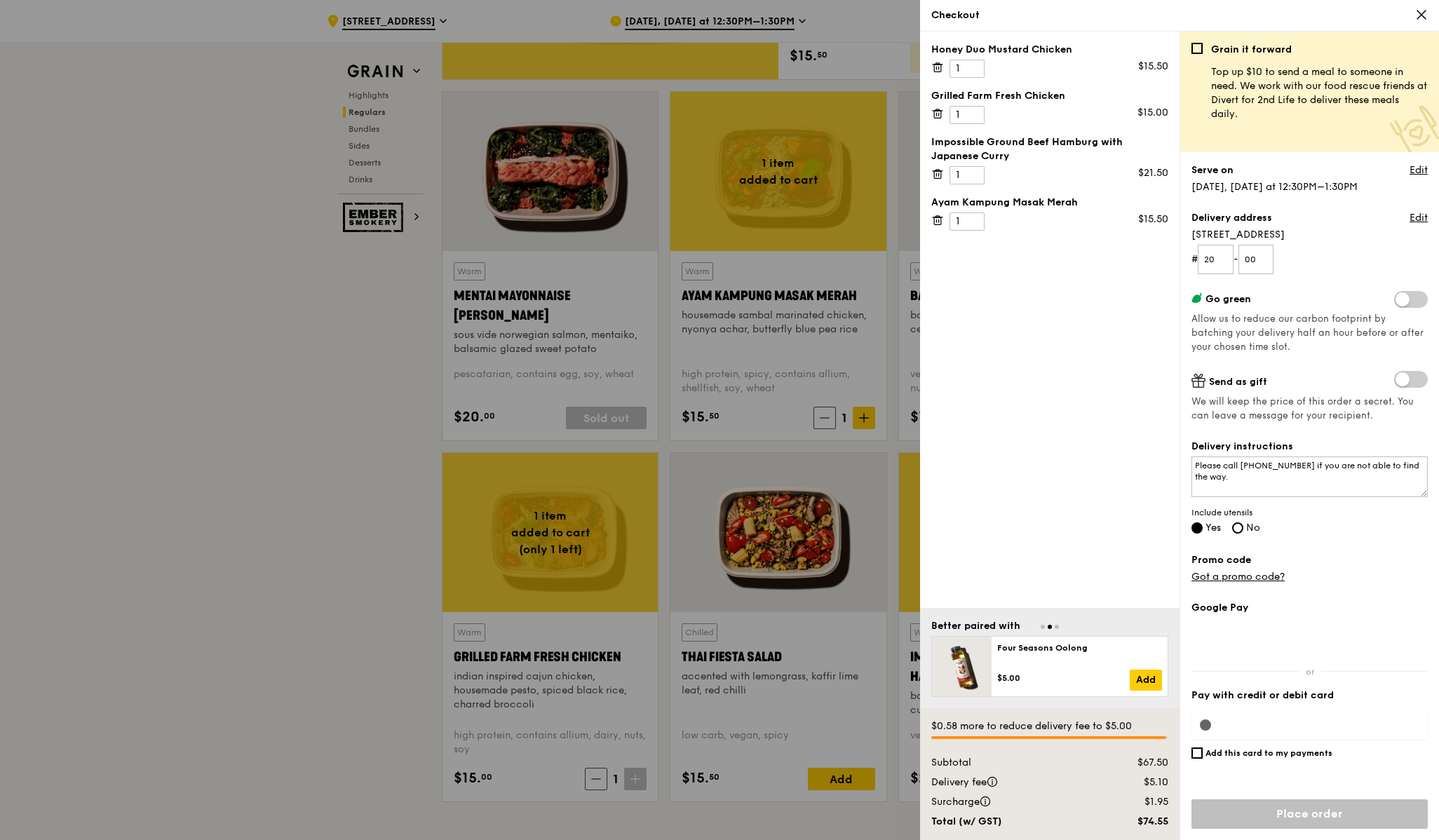
scroll to position [1234, 0]
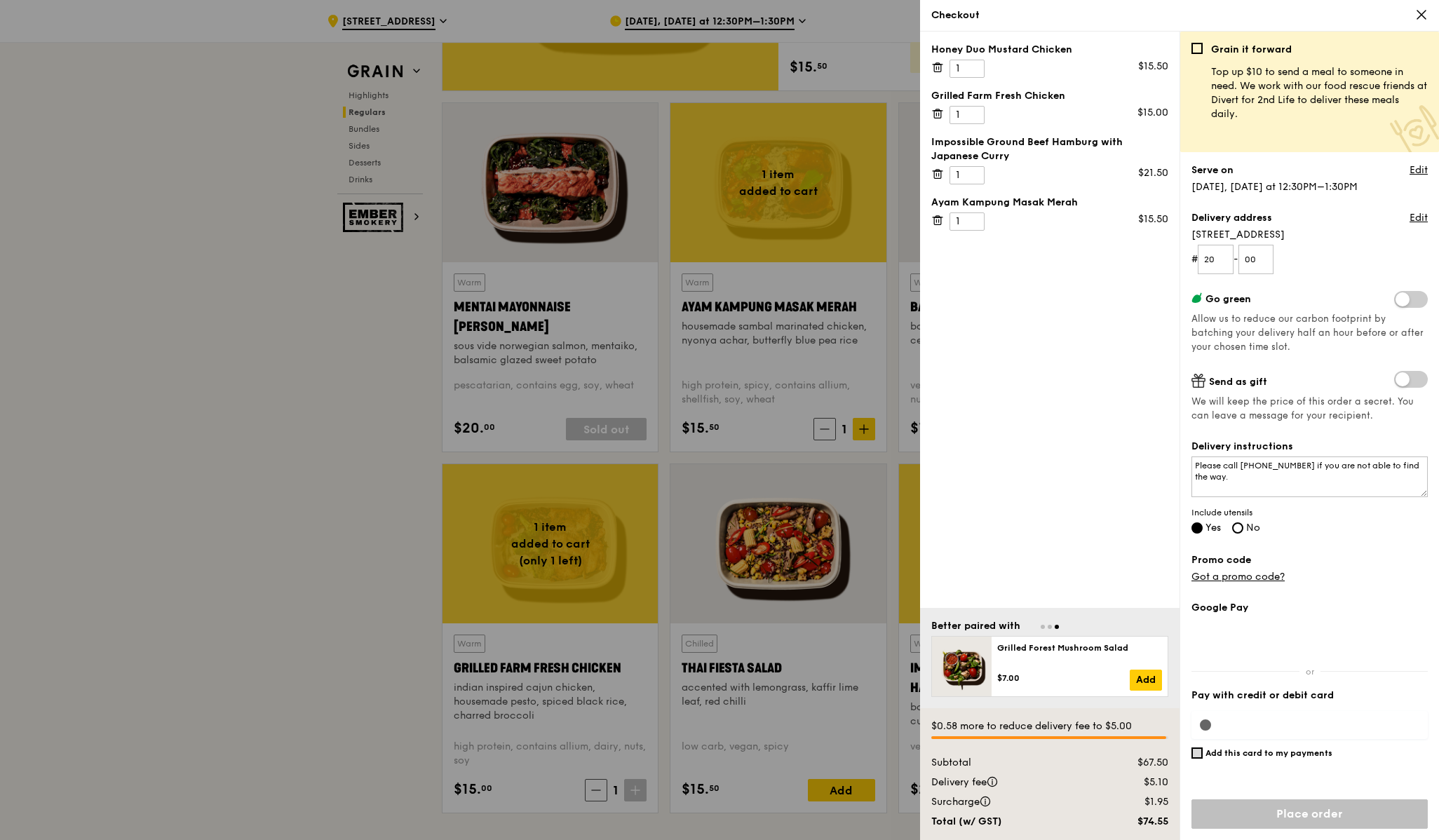
click at [1201, 757] on input "Add this card to my payments" at bounding box center [1196, 753] width 11 height 11
checkbox input "false"
click at [1207, 720] on div "Google Pay Pay with credit or debit card Add this card to my payments $0.58 mor…" at bounding box center [1309, 720] width 237 height 239
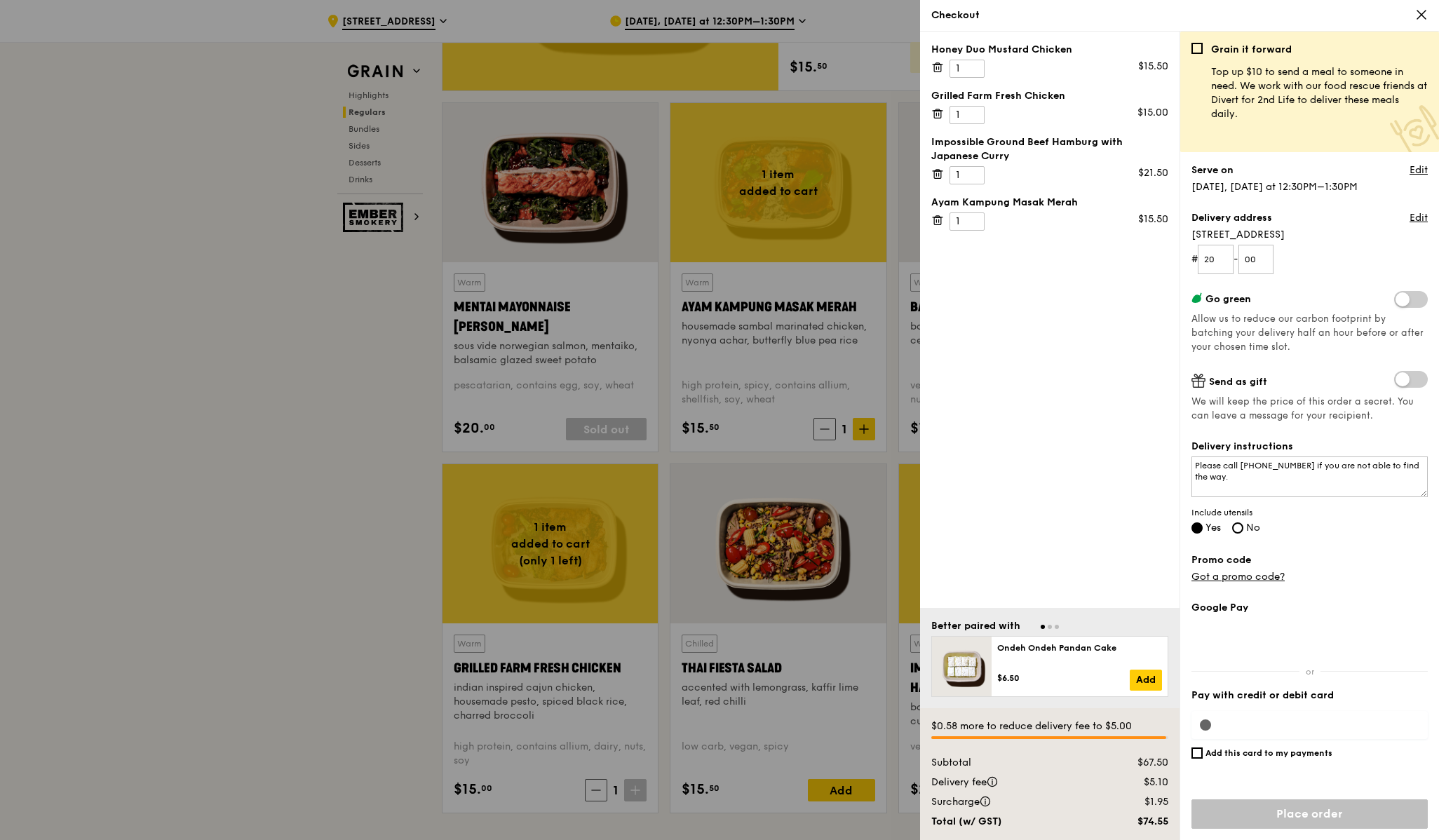
click at [1207, 720] on div "Google Pay Pay with credit or debit card Add this card to my payments $0.58 mor…" at bounding box center [1309, 720] width 237 height 239
click at [1262, 732] on div "Google Pay Pay with credit or debit card Add this card to my payments $0.58 mor…" at bounding box center [1309, 720] width 237 height 239
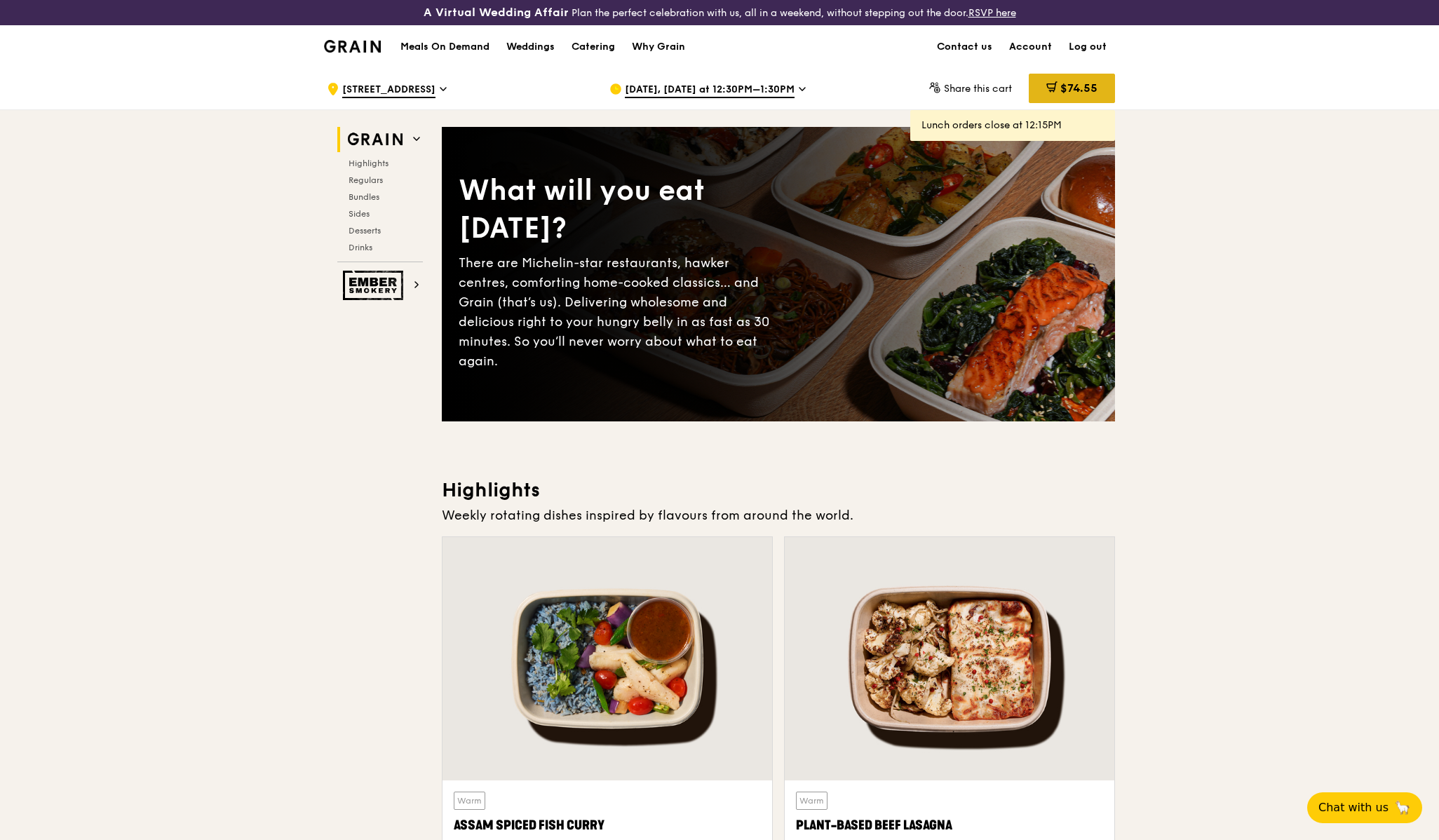
click at [1084, 93] on span "$74.55" at bounding box center [1078, 88] width 37 height 13
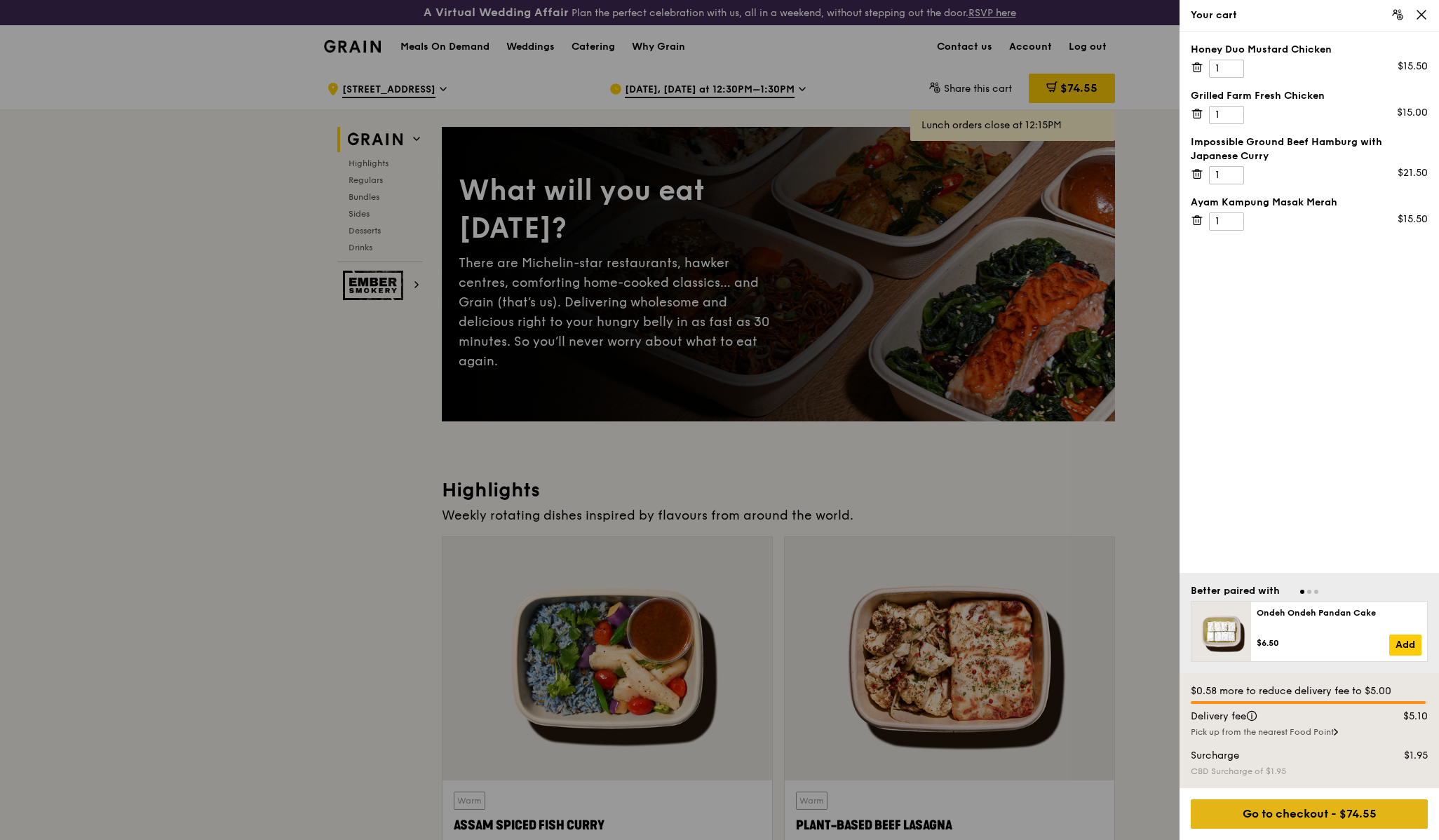
click at [1289, 812] on div "Go to checkout - $74.55" at bounding box center [1309, 814] width 237 height 29
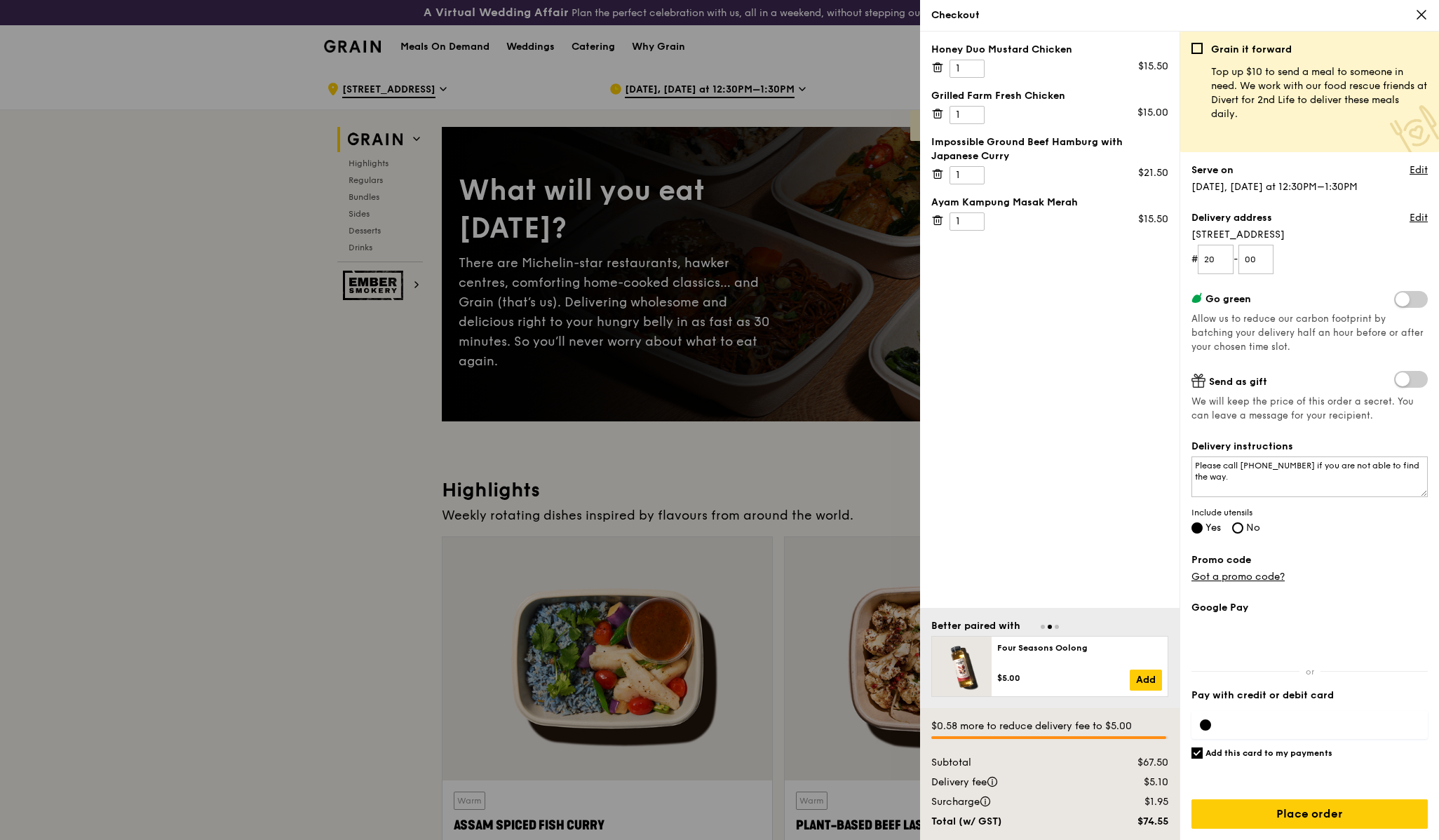
click at [1208, 725] on div at bounding box center [1205, 725] width 11 height 11
click at [1197, 750] on input "Add this card to my payments" at bounding box center [1196, 753] width 11 height 11
checkbox input "false"
click at [1271, 816] on input "Place order" at bounding box center [1309, 814] width 237 height 29
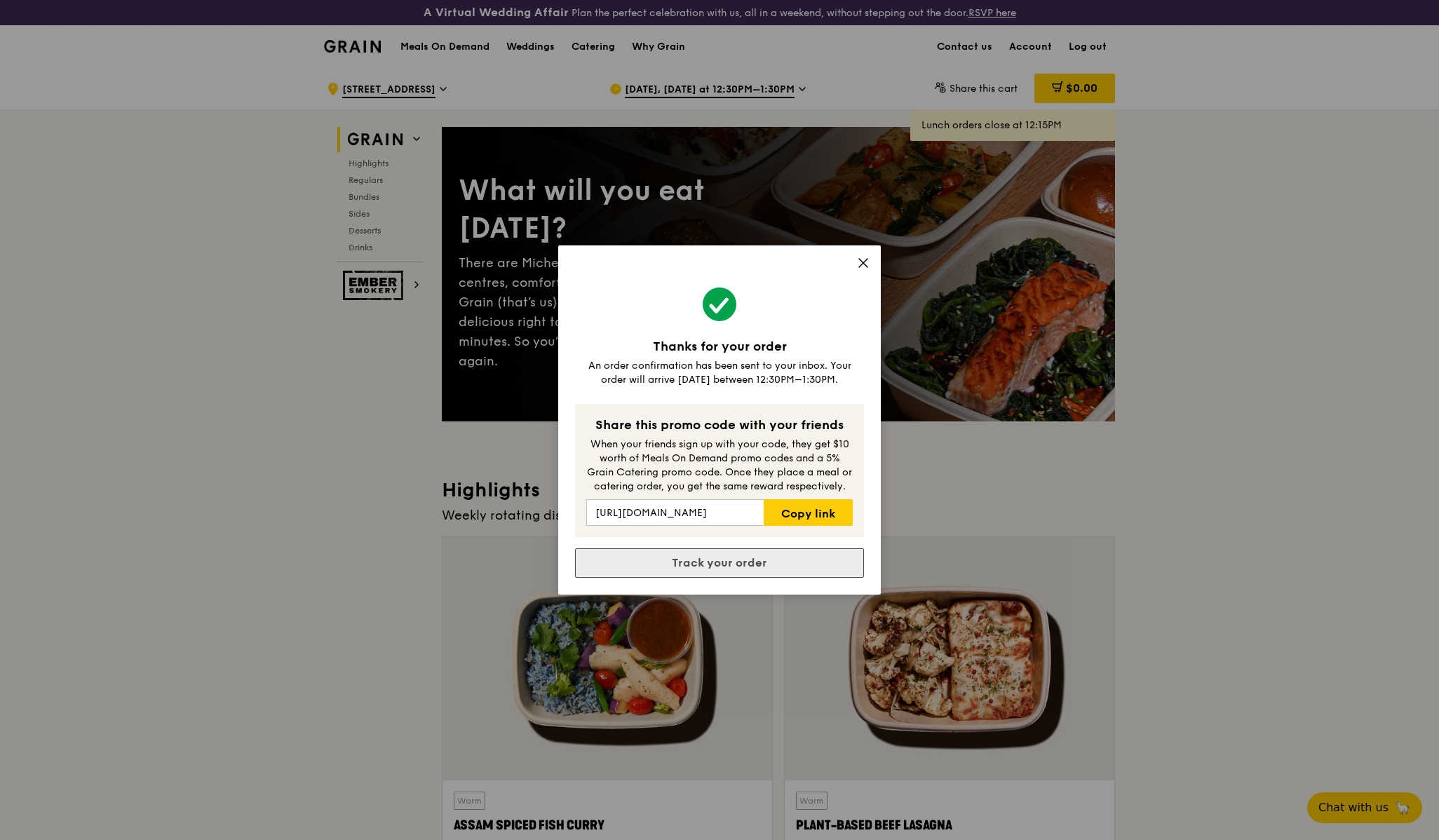
click at [714, 563] on link "Track your order" at bounding box center [720, 563] width 289 height 29
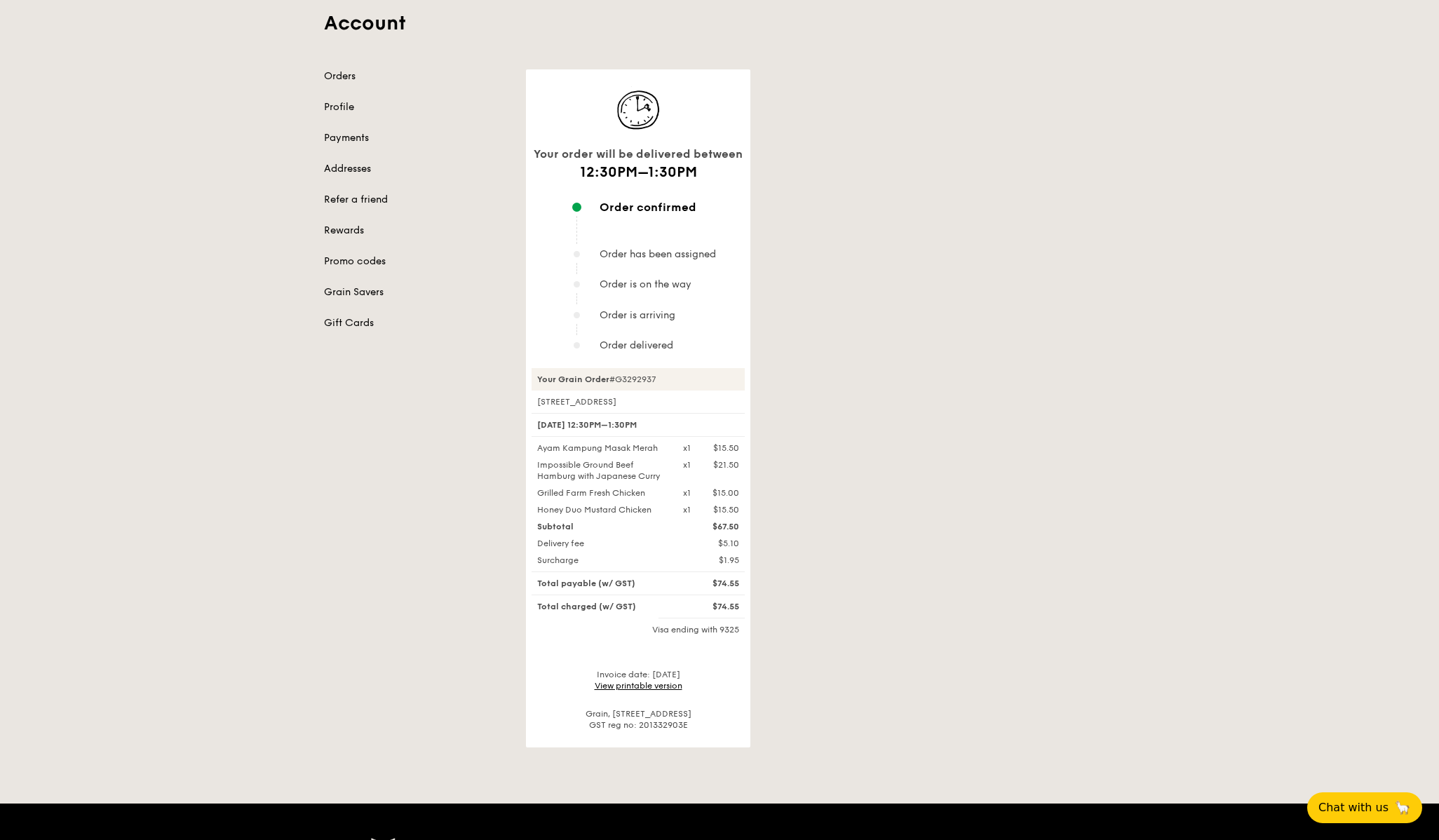
scroll to position [120, 0]
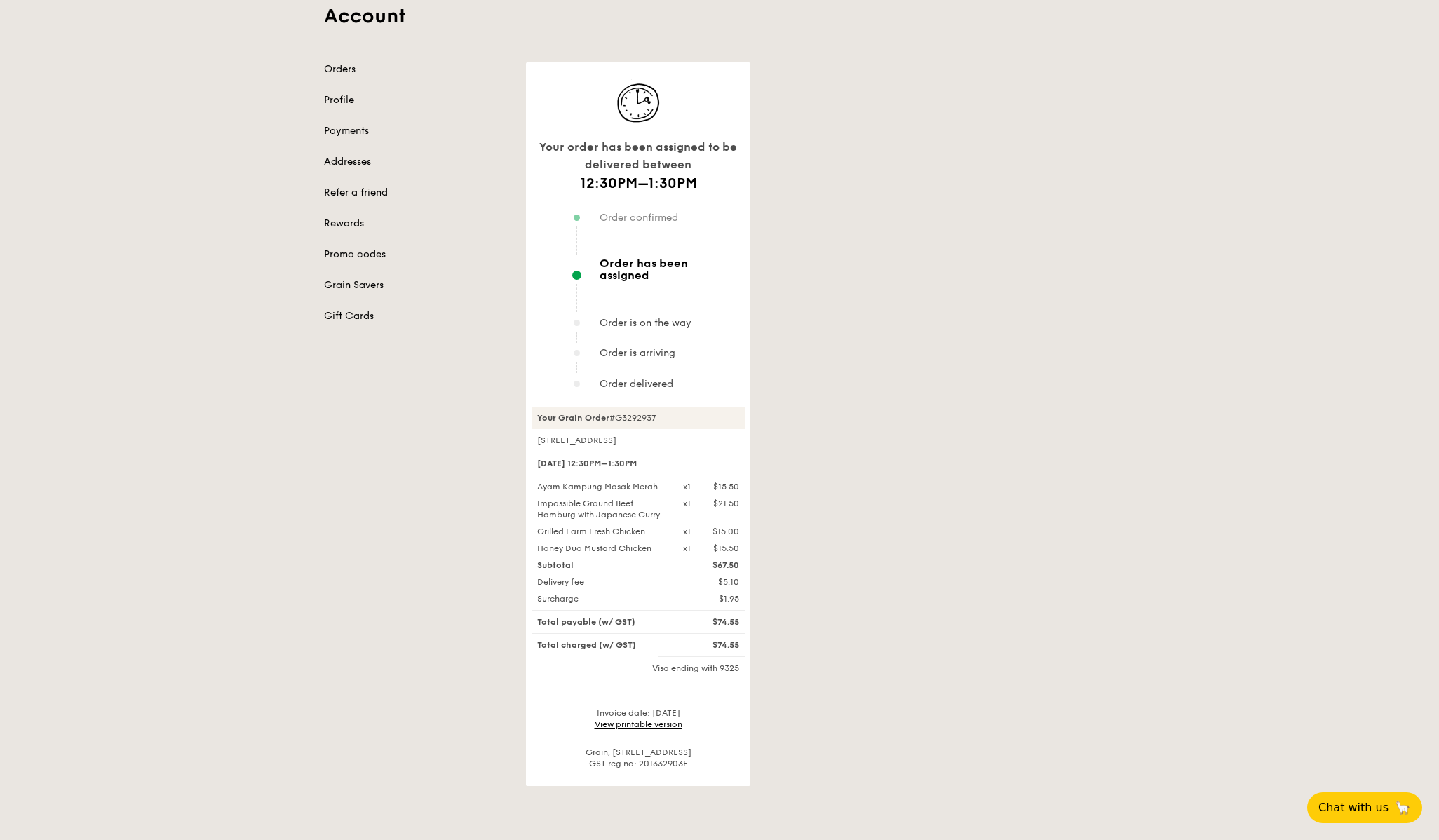
click at [866, 226] on div "Your order has been assigned to be delivered between 12:30PM–1:30PM Order confi…" at bounding box center [820, 424] width 606 height 724
click at [1116, 526] on div "Your order has been assigned to be delivered between 12:30PM–1:30PM Order confi…" at bounding box center [820, 424] width 606 height 724
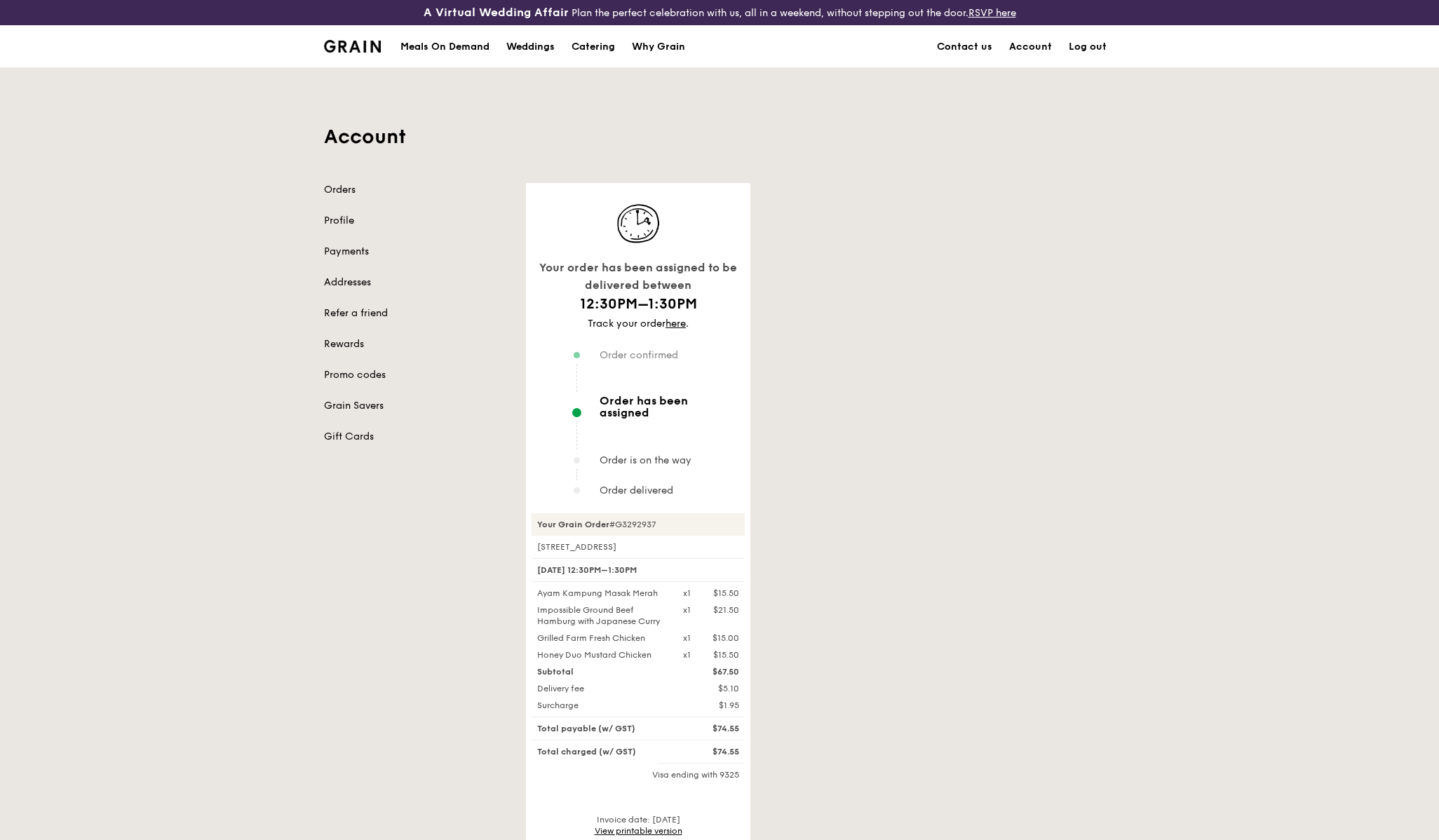
click at [927, 350] on div "Your order has been assigned to be delivered between 12:30PM–1:30PM Track your …" at bounding box center [820, 538] width 606 height 710
click at [934, 400] on div "Your order has been assigned to be delivered between 12:30PM–1:30PM Track your …" at bounding box center [820, 538] width 606 height 710
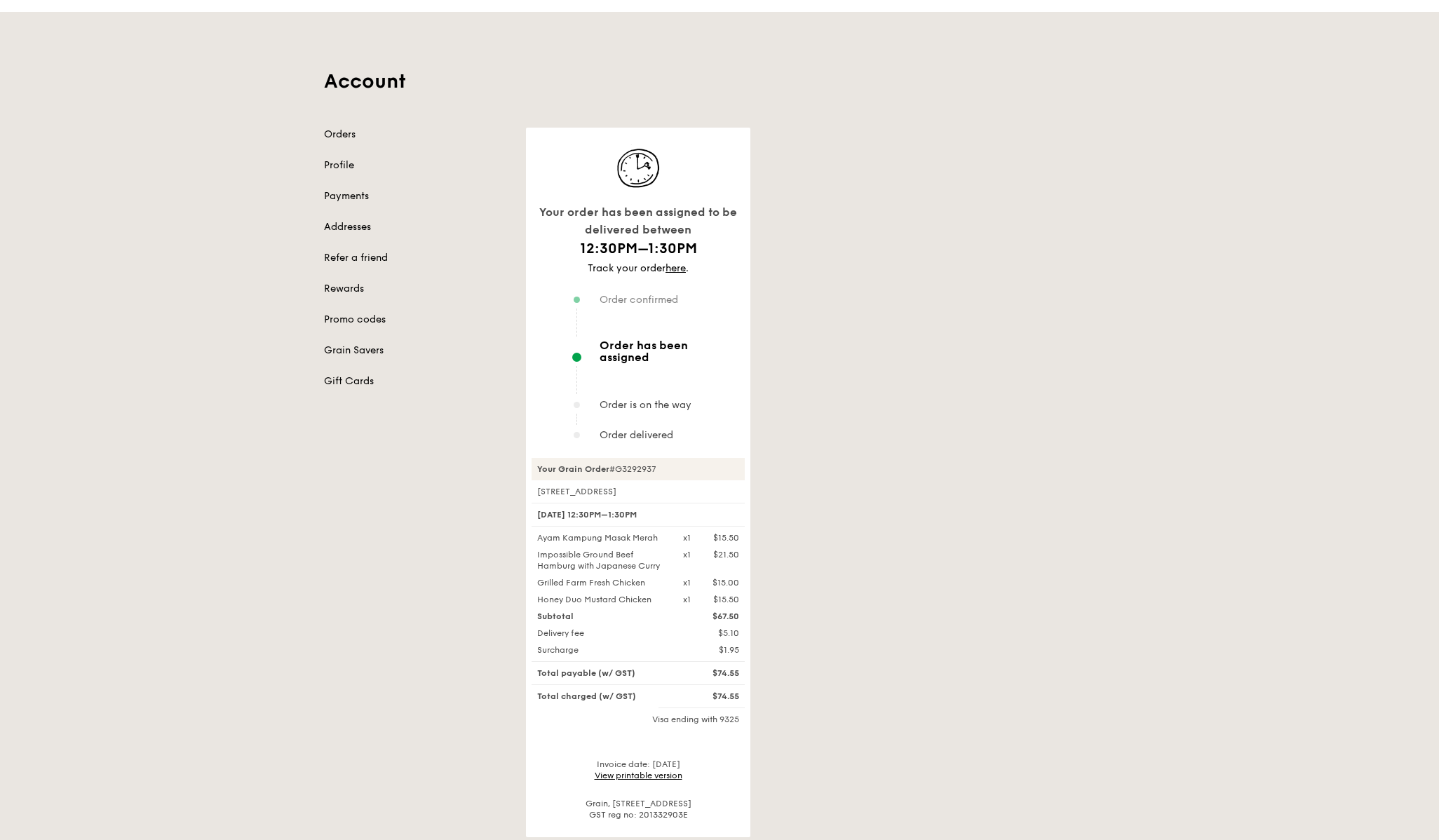
scroll to position [71, 0]
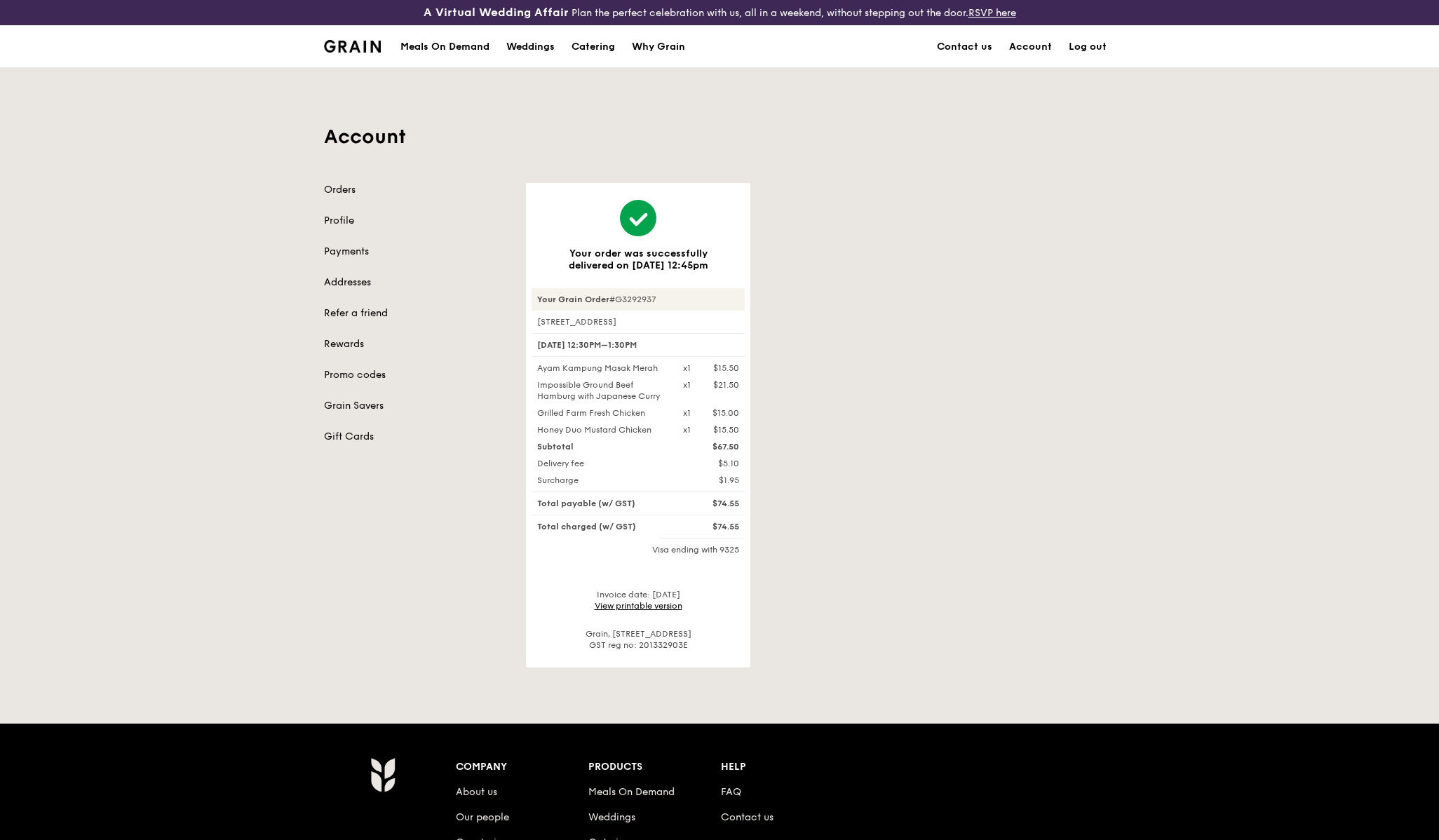
click at [633, 608] on link "View printable version" at bounding box center [639, 605] width 88 height 9
